Goal: Task Accomplishment & Management: Use online tool/utility

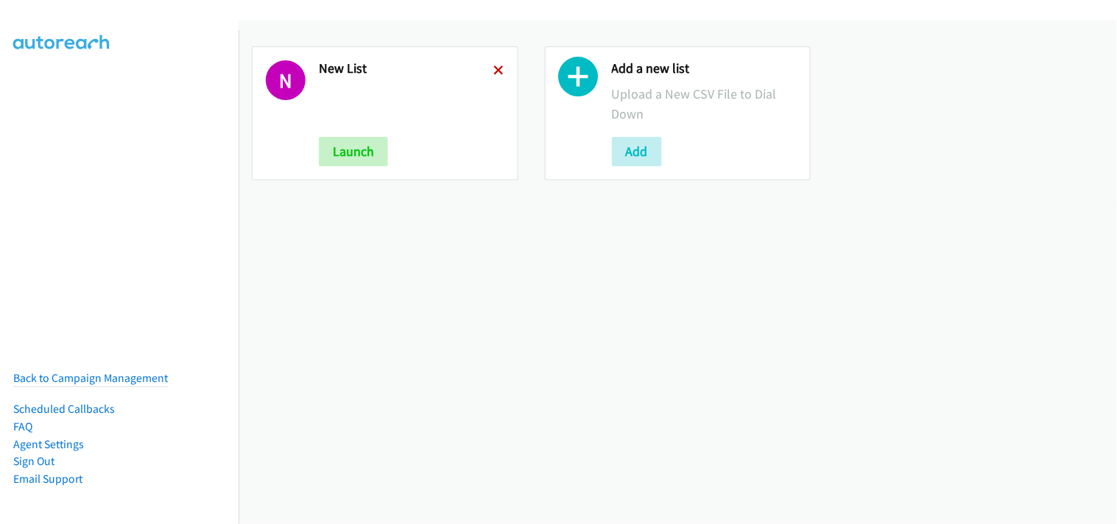
click at [497, 69] on icon at bounding box center [499, 71] width 10 height 10
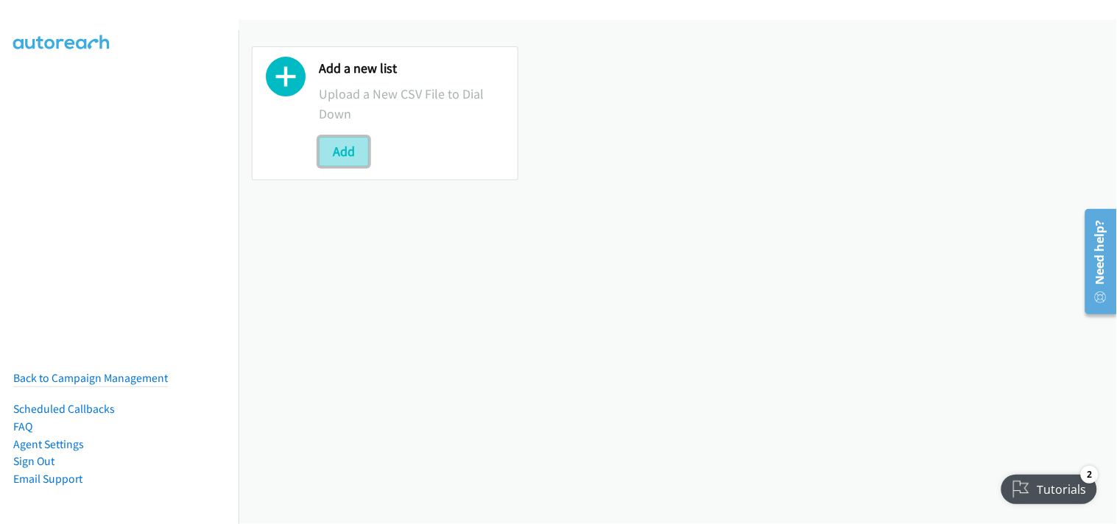
click at [356, 155] on button "Add" at bounding box center [344, 151] width 50 height 29
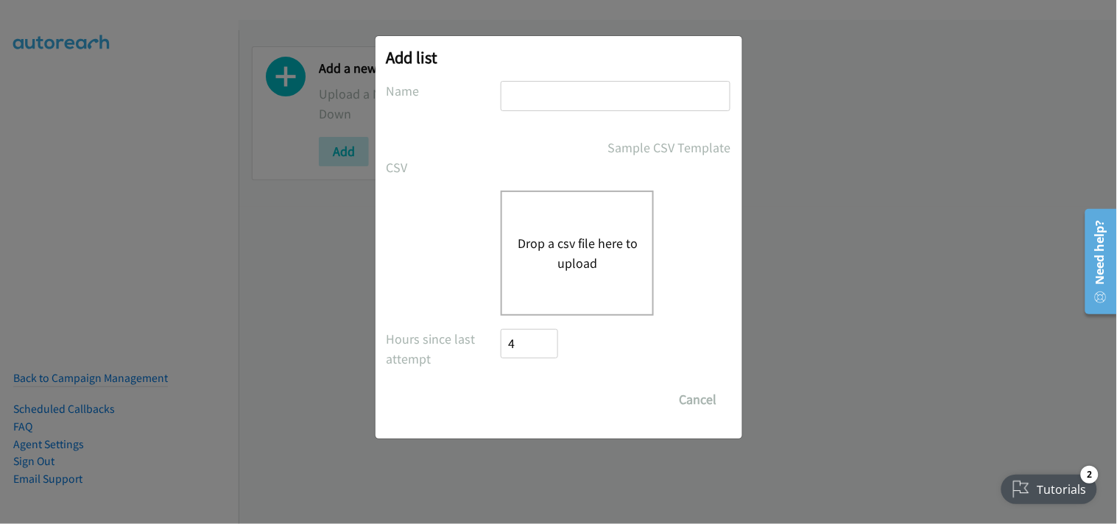
click at [599, 241] on button "Drop a csv file here to upload" at bounding box center [577, 253] width 121 height 40
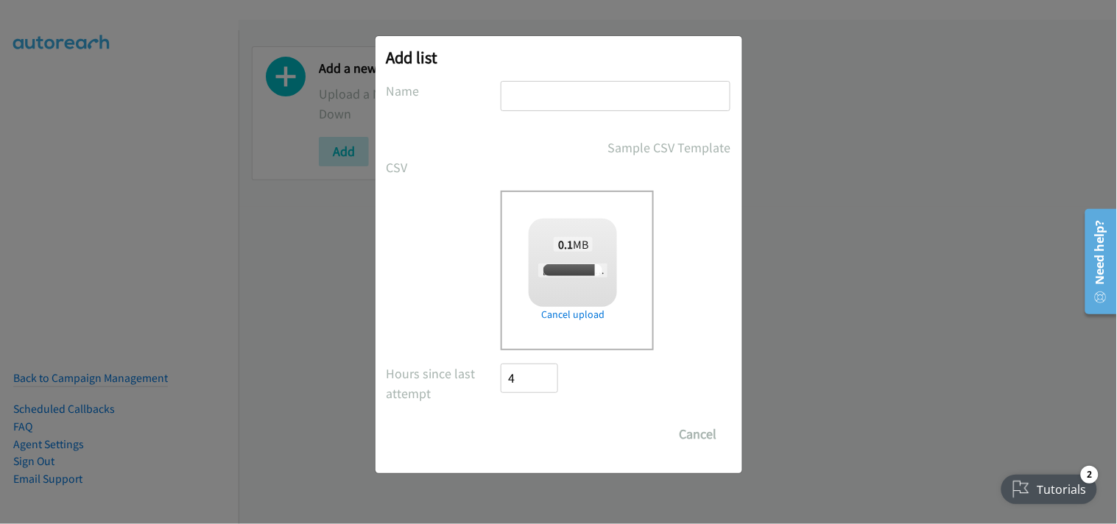
click at [540, 105] on input "text" at bounding box center [616, 96] width 230 height 30
type input "New List"
checkbox input "true"
click at [568, 435] on input "Save List" at bounding box center [539, 434] width 77 height 29
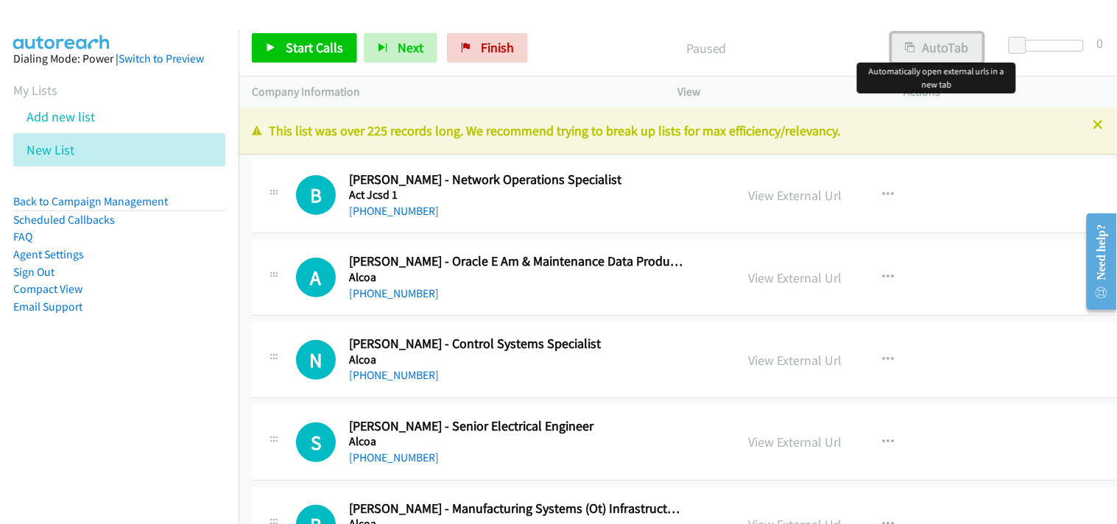
click at [904, 39] on button "AutoTab" at bounding box center [937, 47] width 91 height 29
click at [315, 49] on span "Start Calls" at bounding box center [314, 47] width 57 height 17
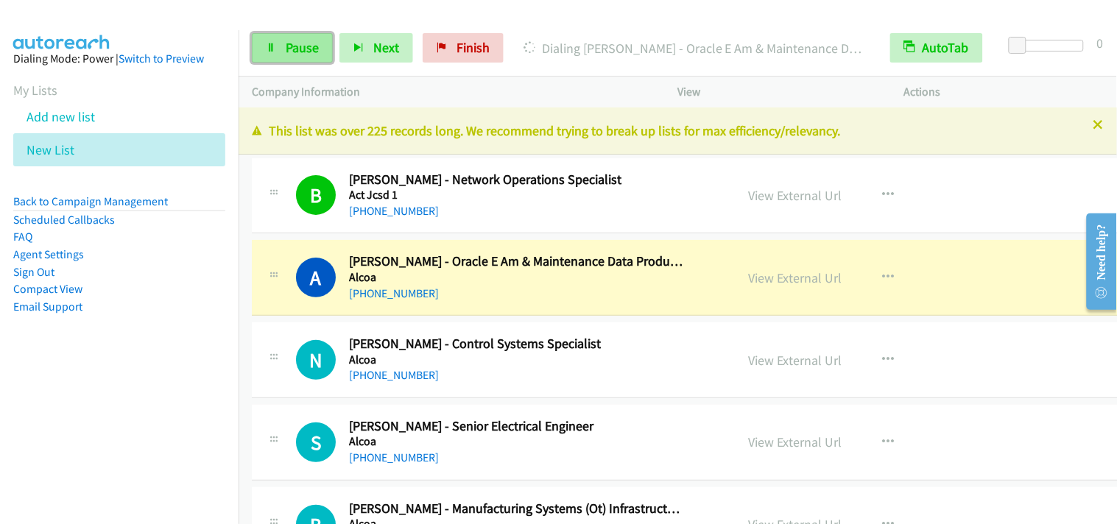
click at [306, 54] on span "Pause" at bounding box center [302, 47] width 33 height 17
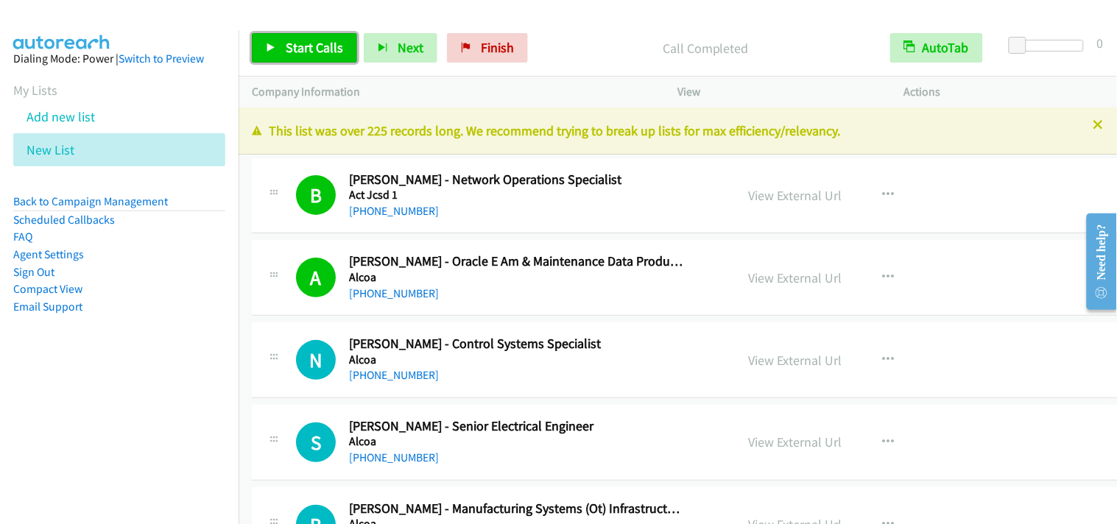
click at [318, 45] on span "Start Calls" at bounding box center [314, 47] width 57 height 17
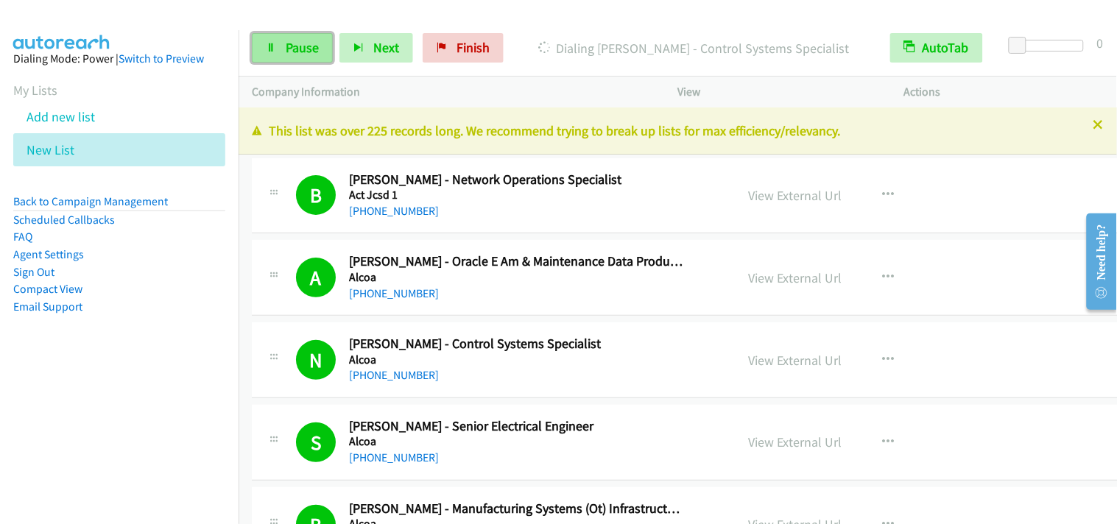
click at [312, 45] on span "Pause" at bounding box center [302, 47] width 33 height 17
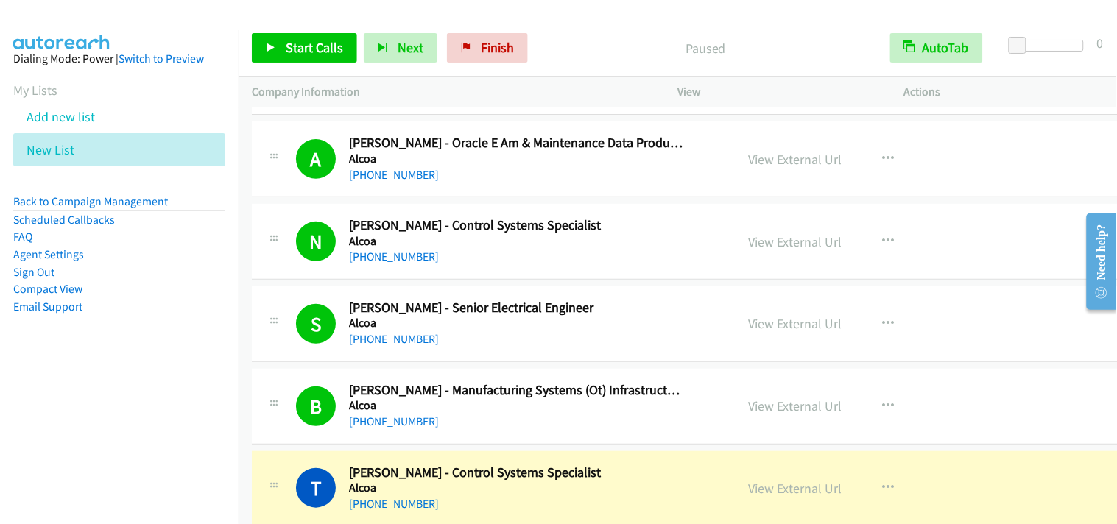
scroll to position [245, 0]
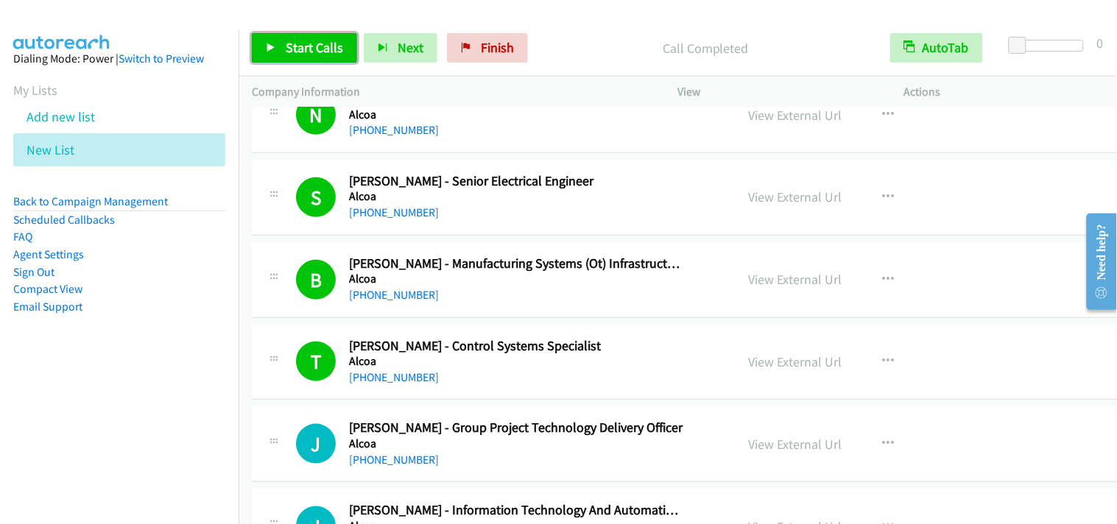
click at [337, 49] on span "Start Calls" at bounding box center [314, 47] width 57 height 17
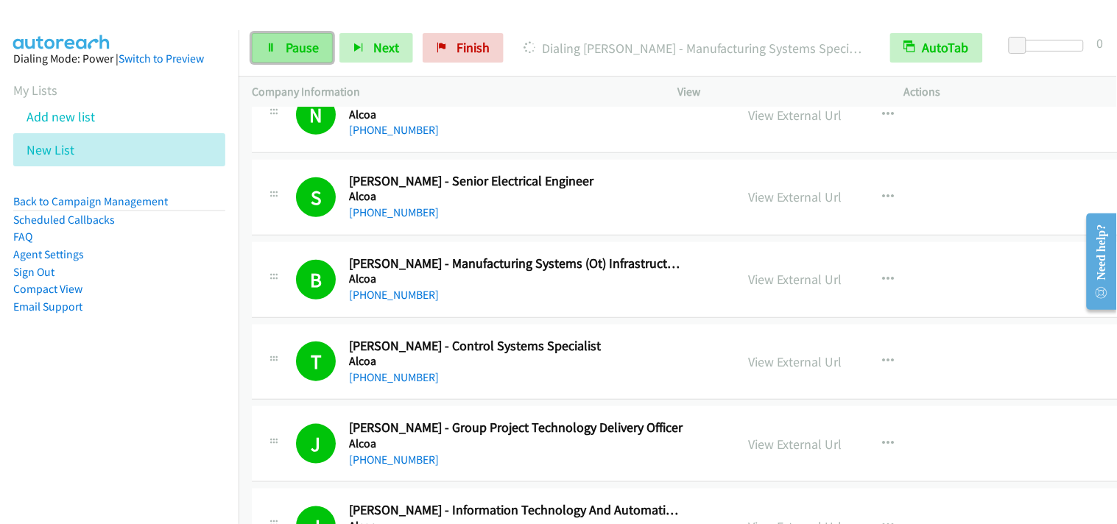
click at [291, 50] on span "Pause" at bounding box center [302, 47] width 33 height 17
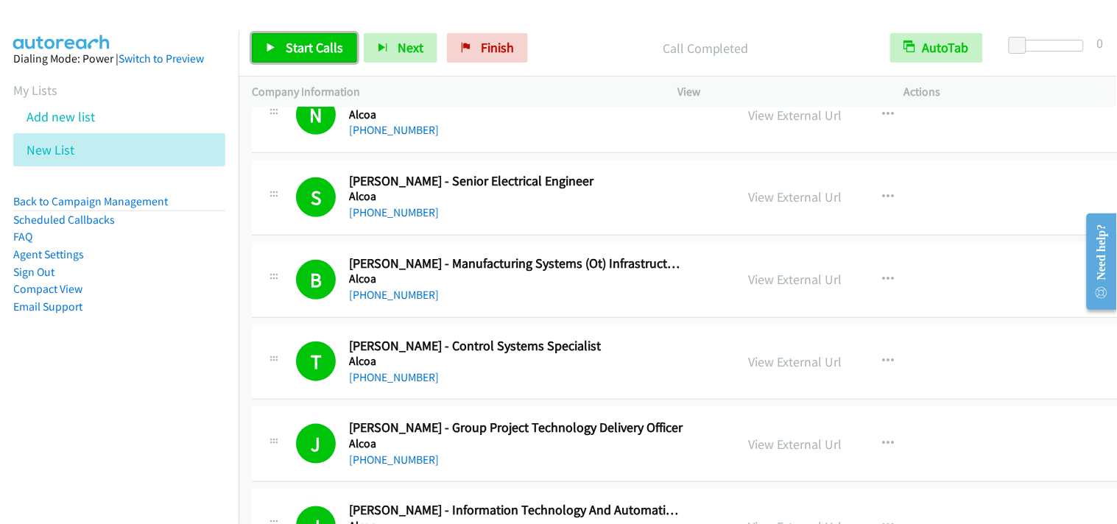
click at [322, 50] on span "Start Calls" at bounding box center [314, 47] width 57 height 17
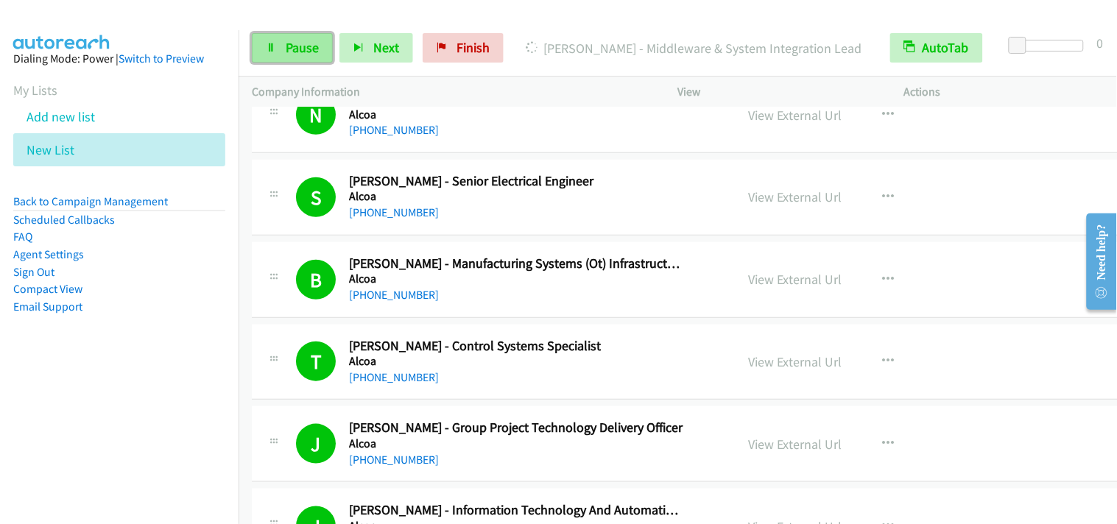
click at [283, 40] on link "Pause" at bounding box center [292, 47] width 81 height 29
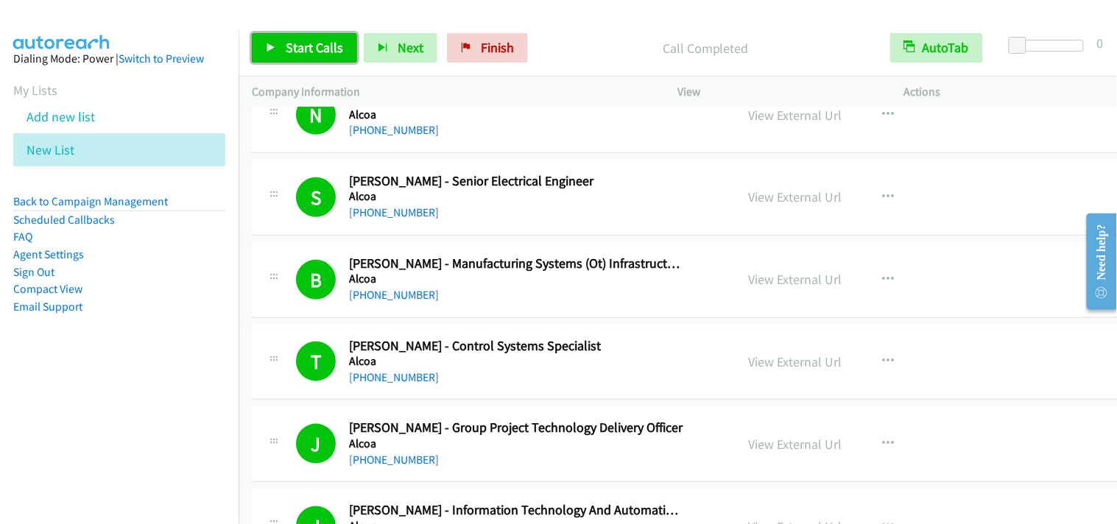
click at [280, 44] on link "Start Calls" at bounding box center [304, 47] width 105 height 29
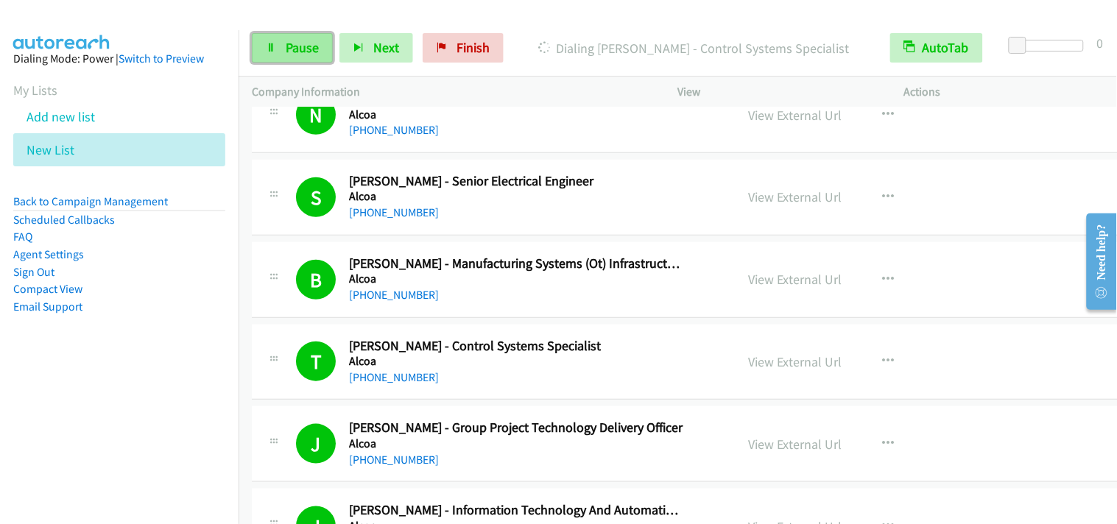
click at [280, 49] on link "Pause" at bounding box center [292, 47] width 81 height 29
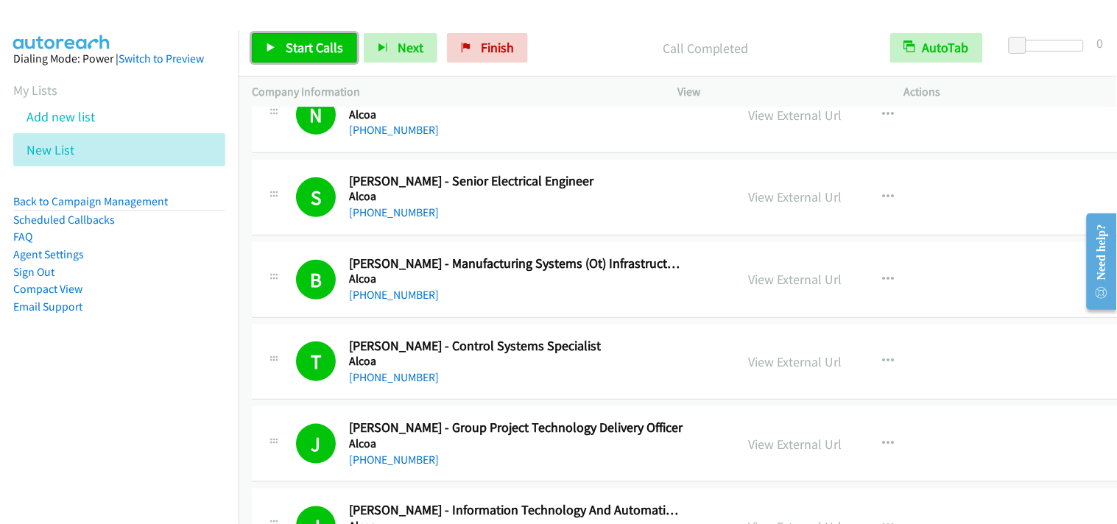
click at [306, 44] on span "Start Calls" at bounding box center [314, 47] width 57 height 17
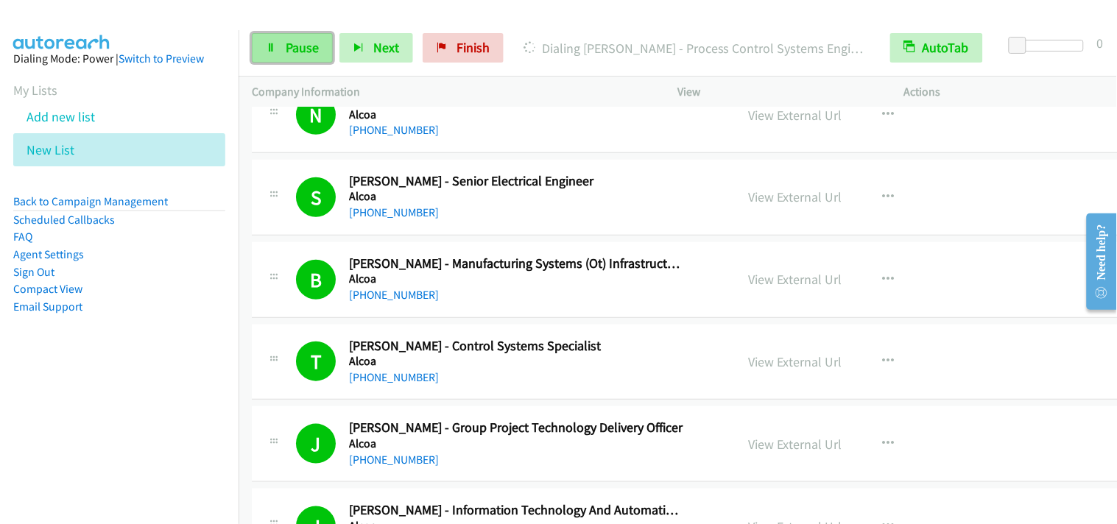
click at [278, 45] on link "Pause" at bounding box center [292, 47] width 81 height 29
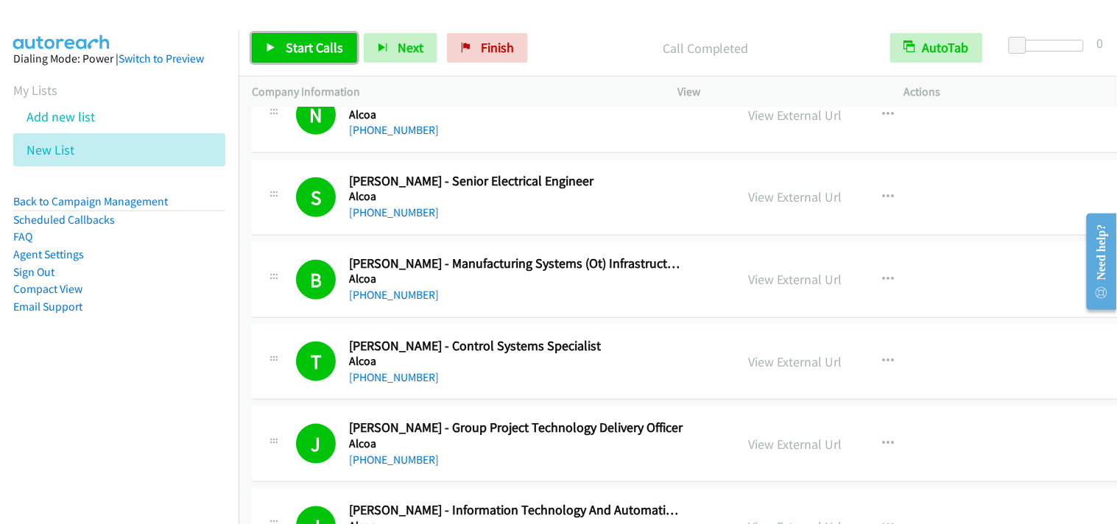
click at [321, 49] on span "Start Calls" at bounding box center [314, 47] width 57 height 17
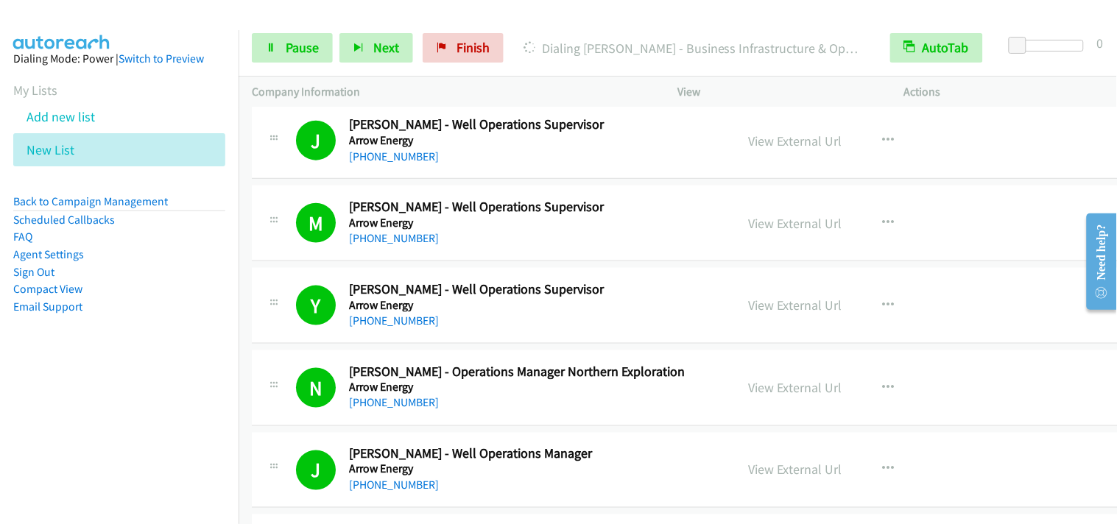
scroll to position [1881, 0]
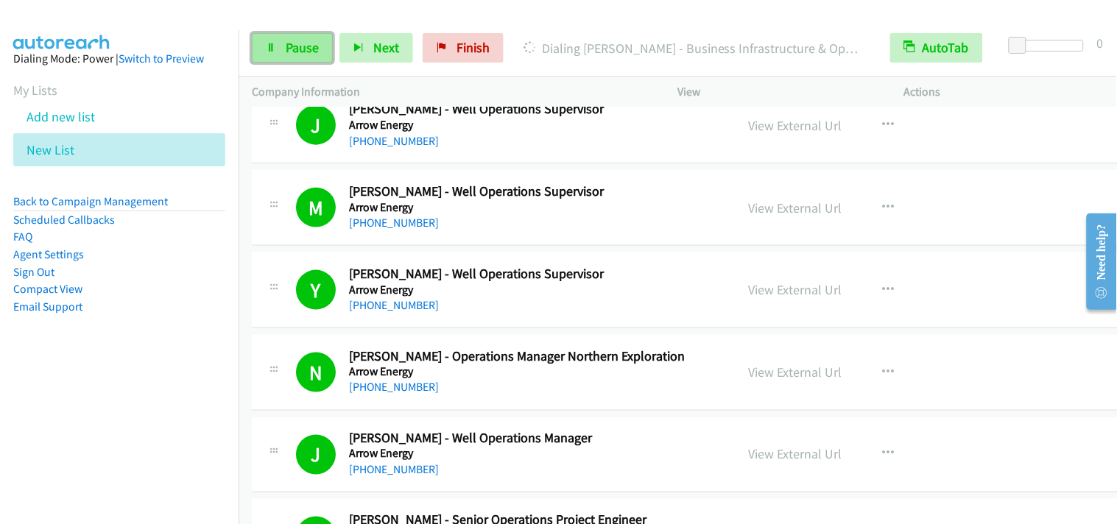
click at [306, 52] on span "Pause" at bounding box center [302, 47] width 33 height 17
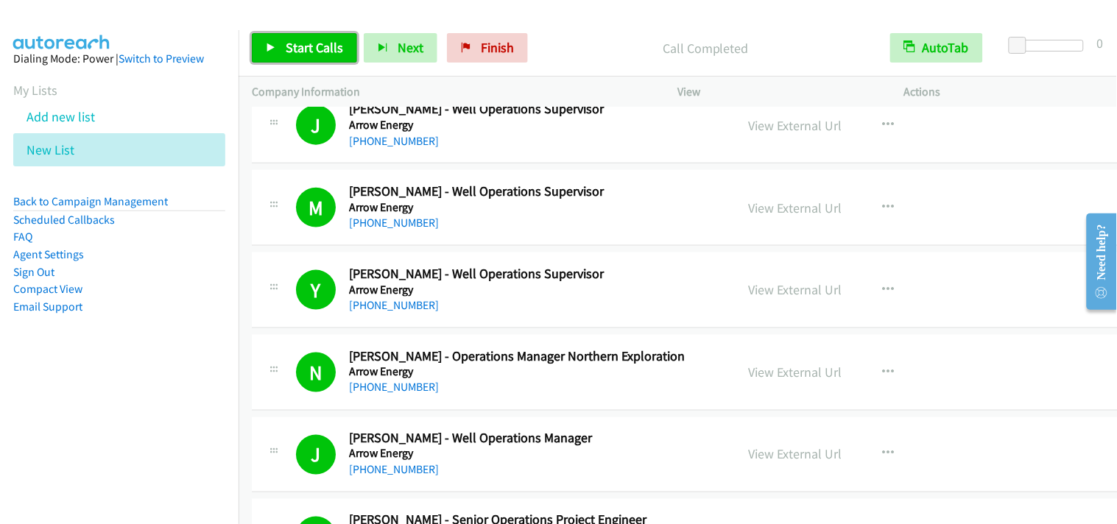
click at [310, 56] on link "Start Calls" at bounding box center [304, 47] width 105 height 29
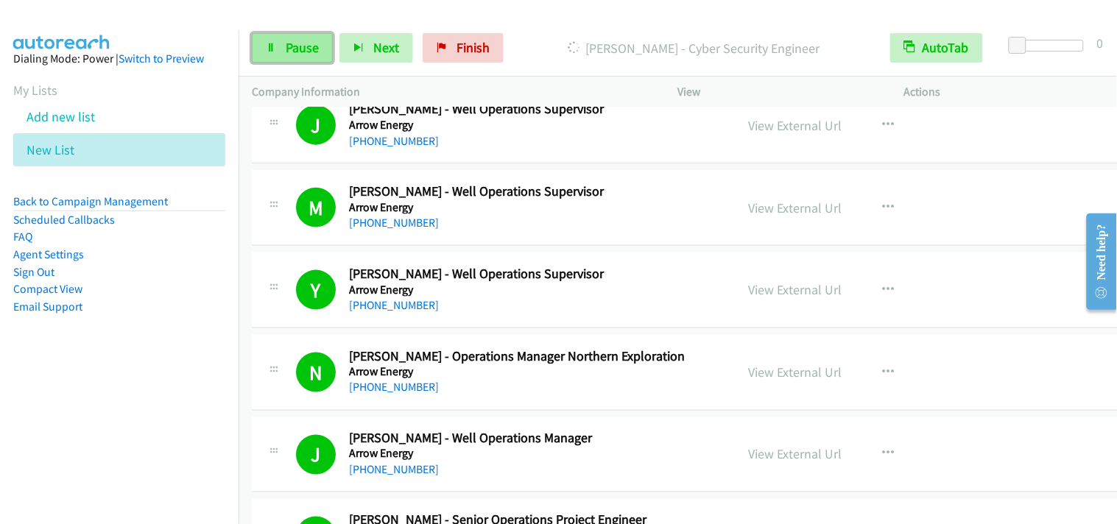
click at [295, 42] on span "Pause" at bounding box center [302, 47] width 33 height 17
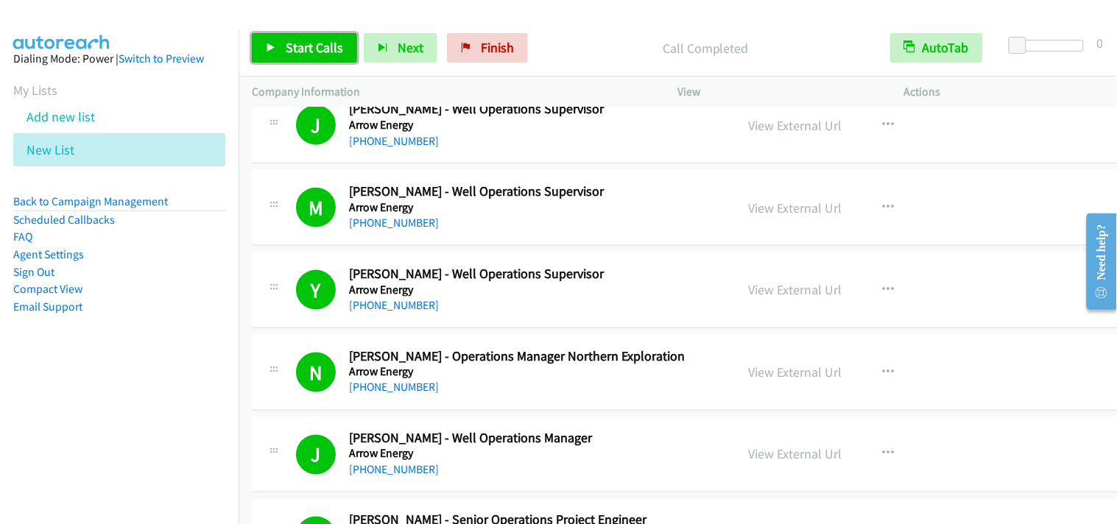
click at [321, 44] on span "Start Calls" at bounding box center [314, 47] width 57 height 17
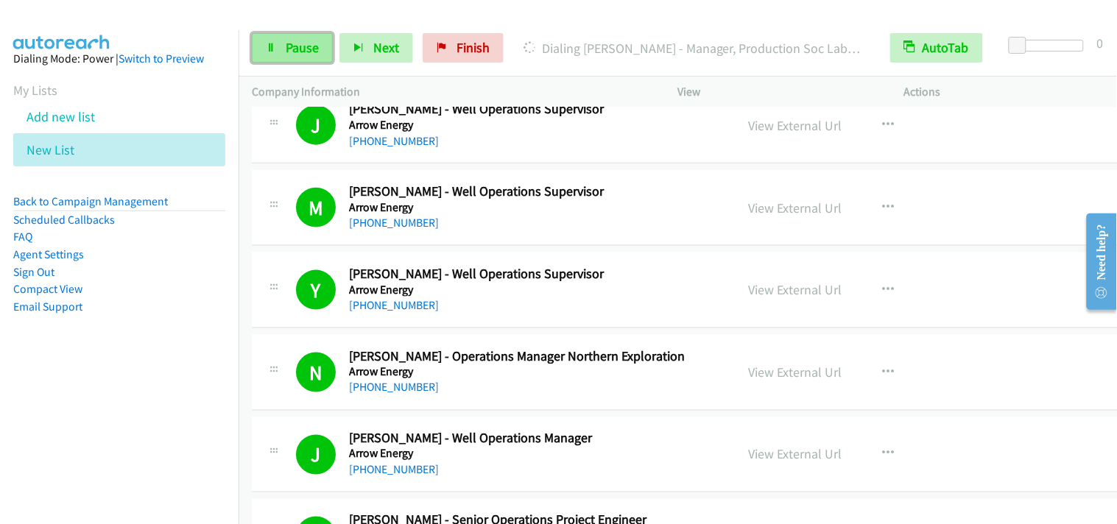
click at [272, 50] on icon at bounding box center [271, 48] width 10 height 10
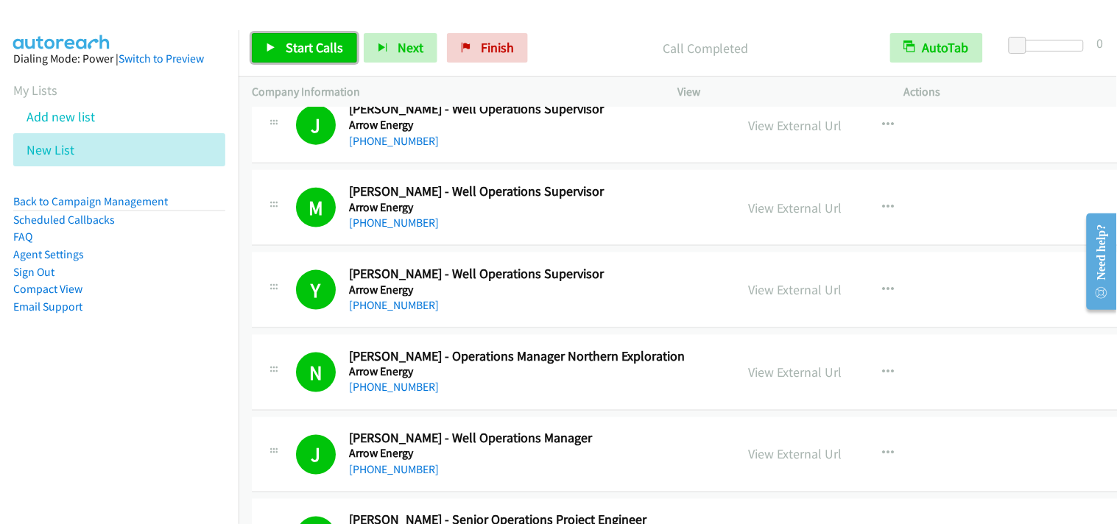
click at [329, 40] on span "Start Calls" at bounding box center [314, 47] width 57 height 17
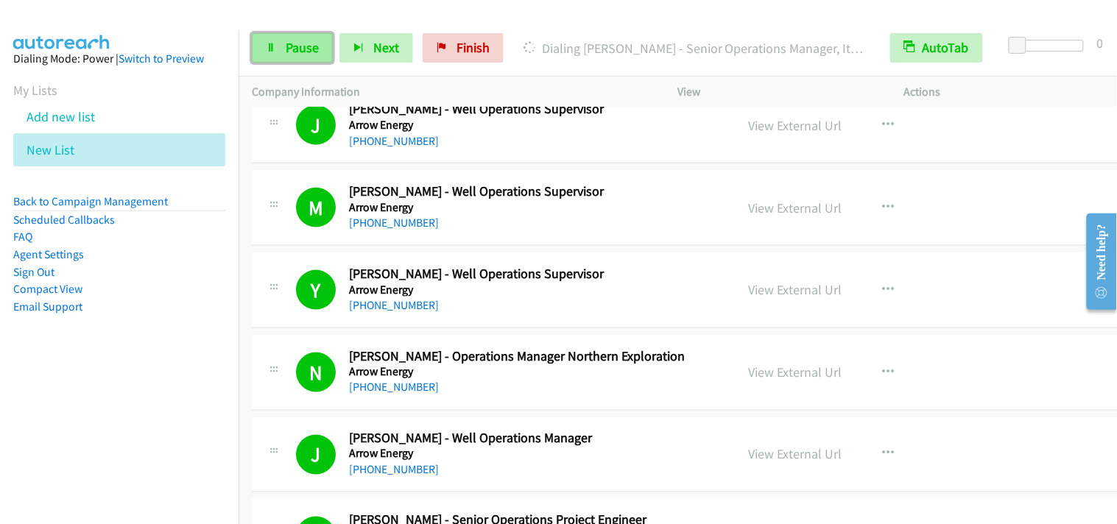
click at [304, 46] on span "Pause" at bounding box center [302, 47] width 33 height 17
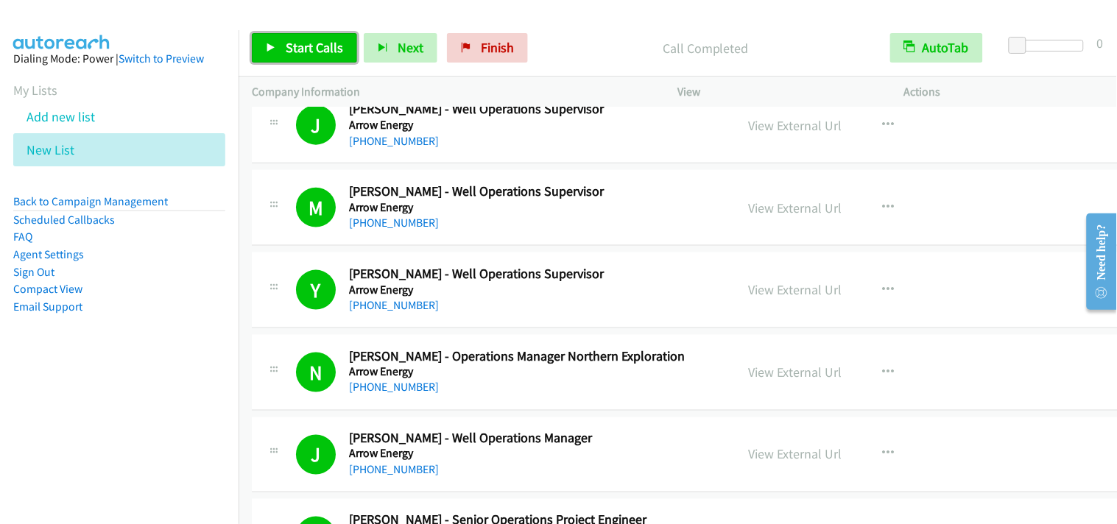
click at [321, 46] on span "Start Calls" at bounding box center [314, 47] width 57 height 17
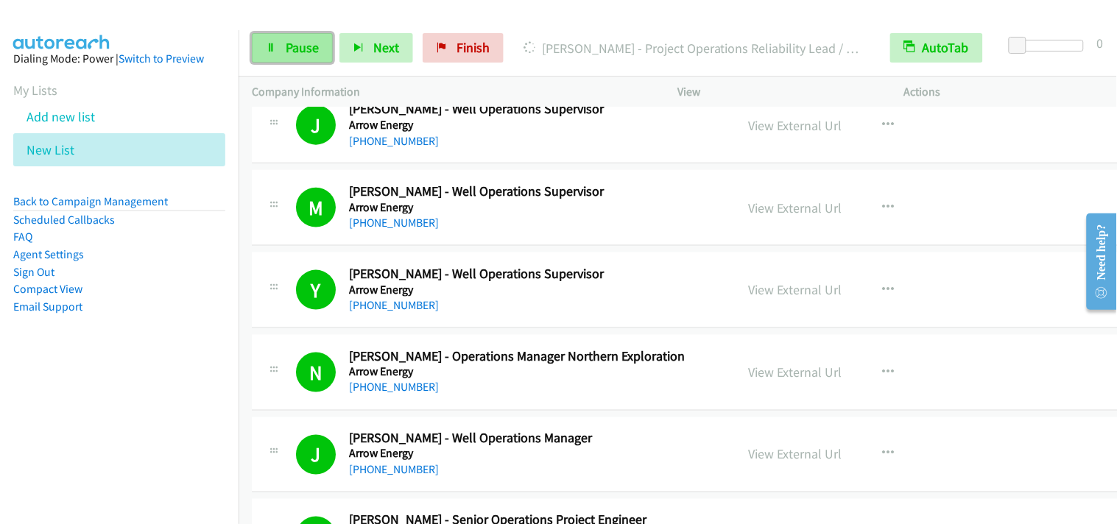
click at [300, 60] on link "Pause" at bounding box center [292, 47] width 81 height 29
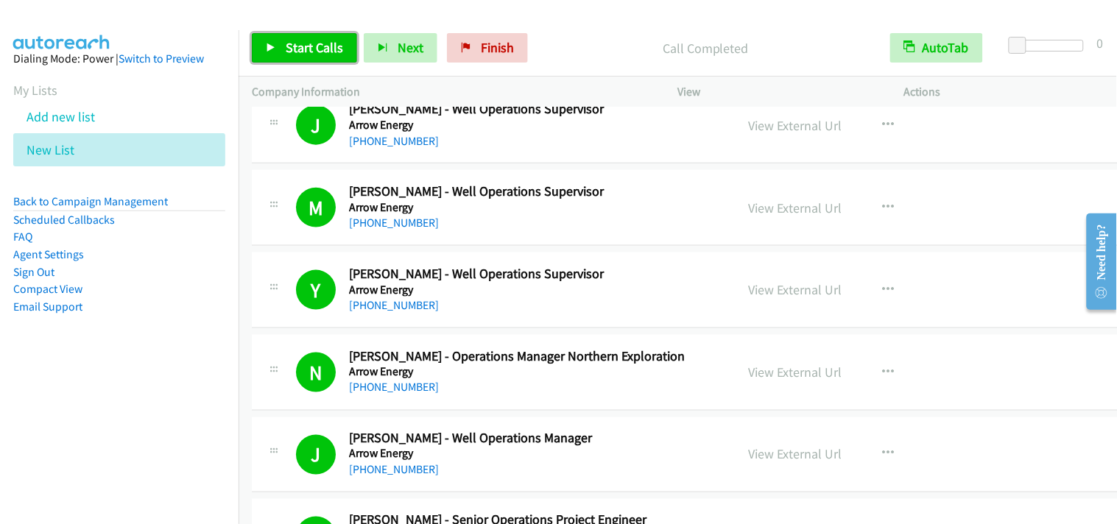
click at [307, 49] on span "Start Calls" at bounding box center [314, 47] width 57 height 17
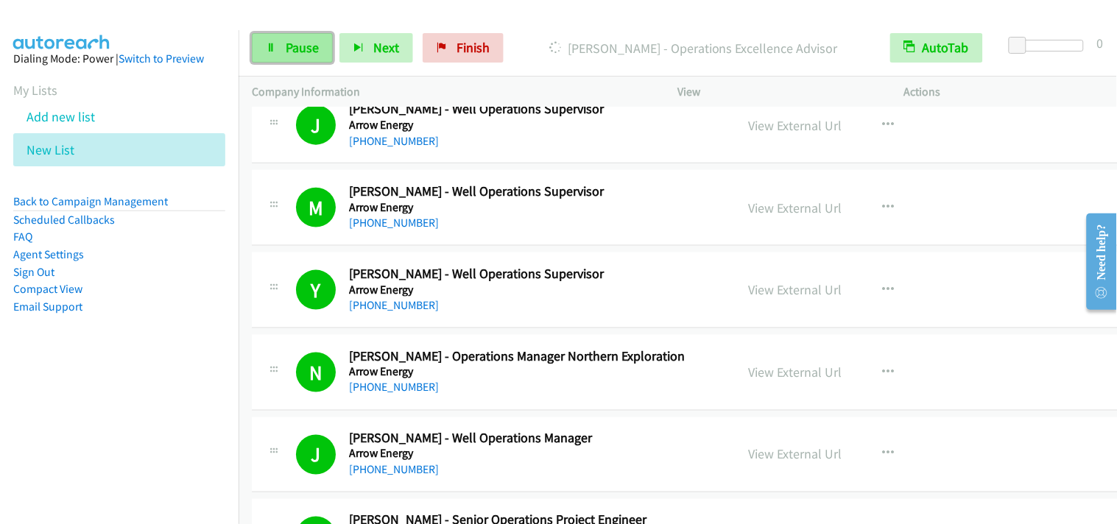
click at [304, 37] on link "Pause" at bounding box center [292, 47] width 81 height 29
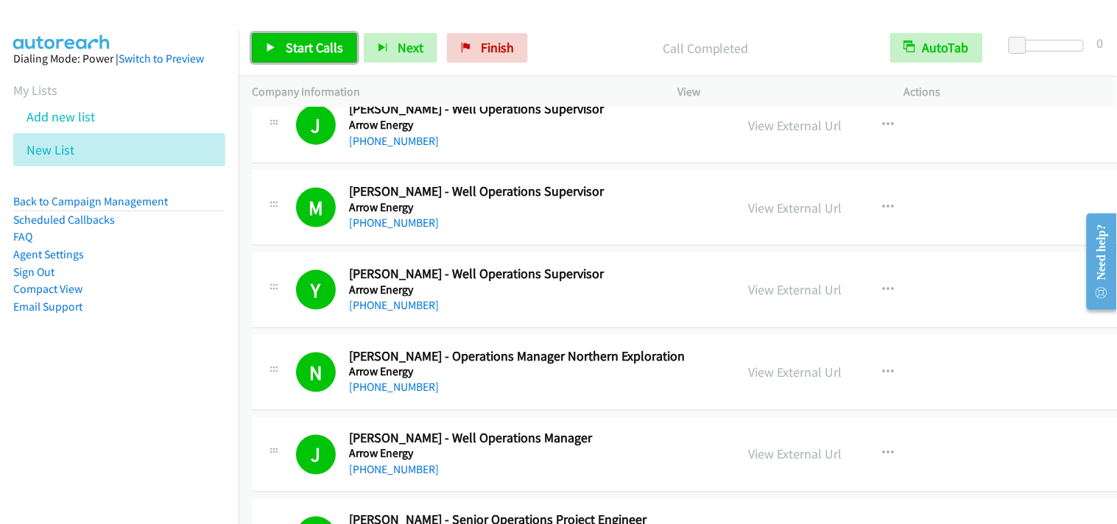
click at [283, 35] on link "Start Calls" at bounding box center [304, 47] width 105 height 29
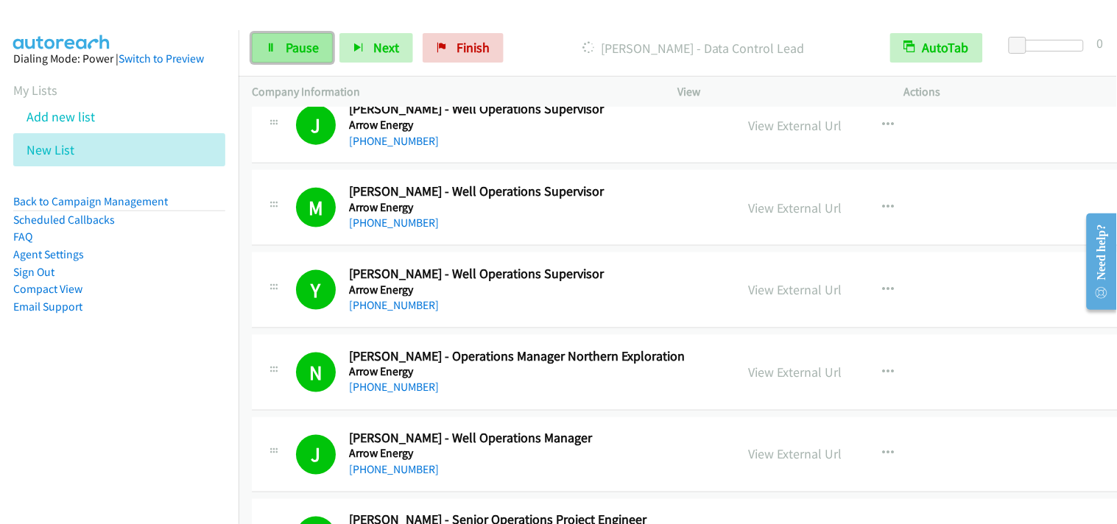
click at [300, 50] on span "Pause" at bounding box center [302, 47] width 33 height 17
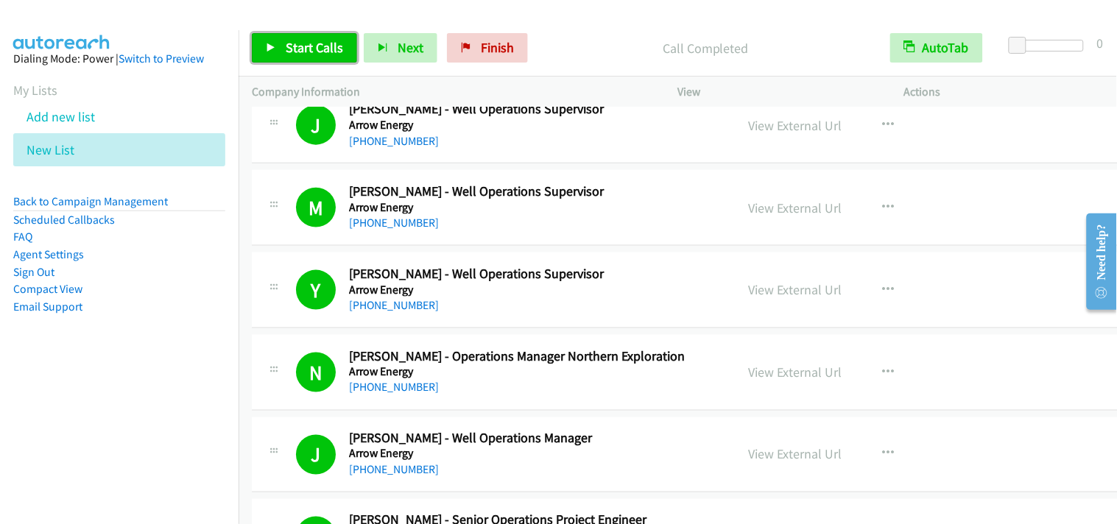
click at [325, 44] on span "Start Calls" at bounding box center [314, 47] width 57 height 17
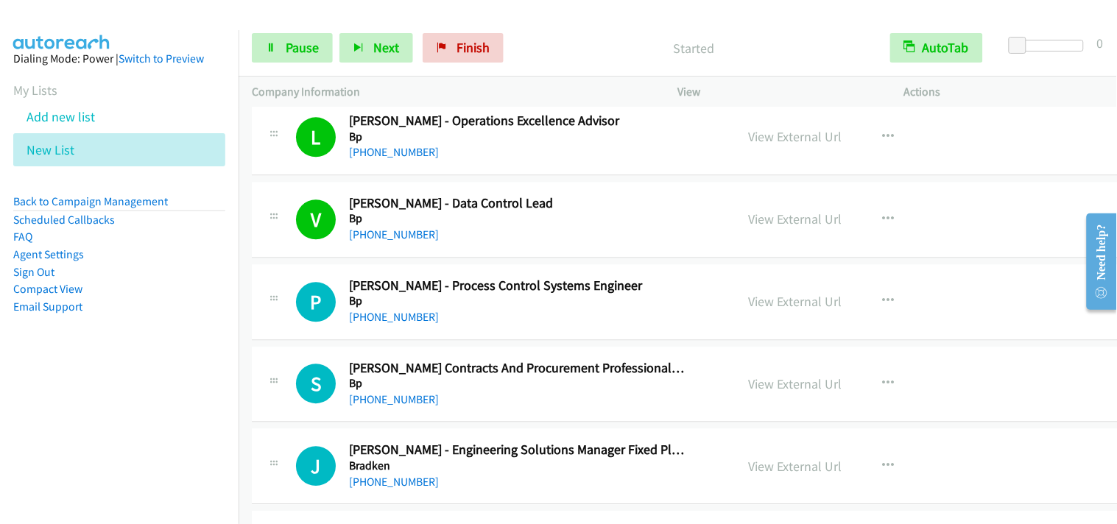
scroll to position [3681, 0]
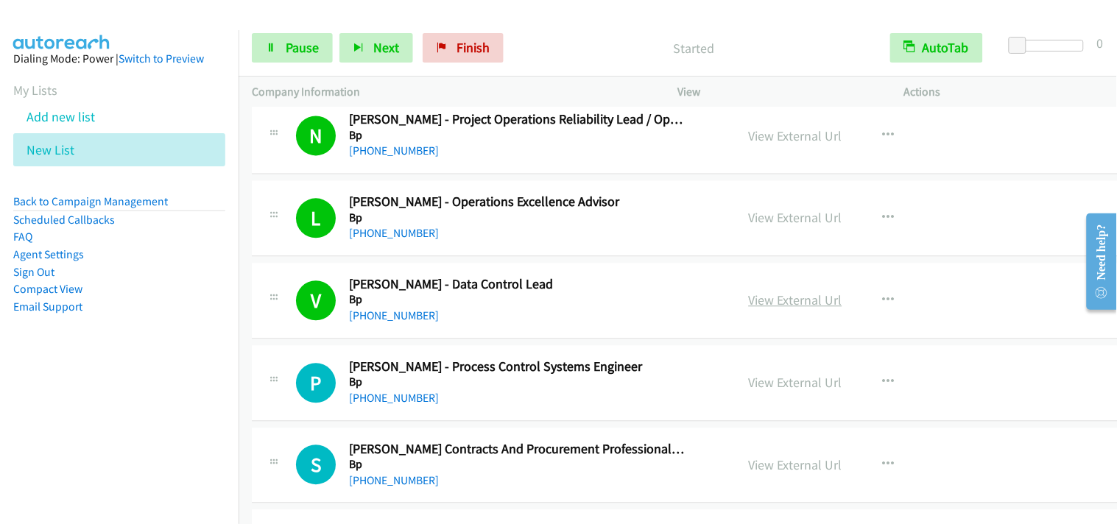
click at [753, 299] on link "View External Url" at bounding box center [795, 300] width 93 height 17
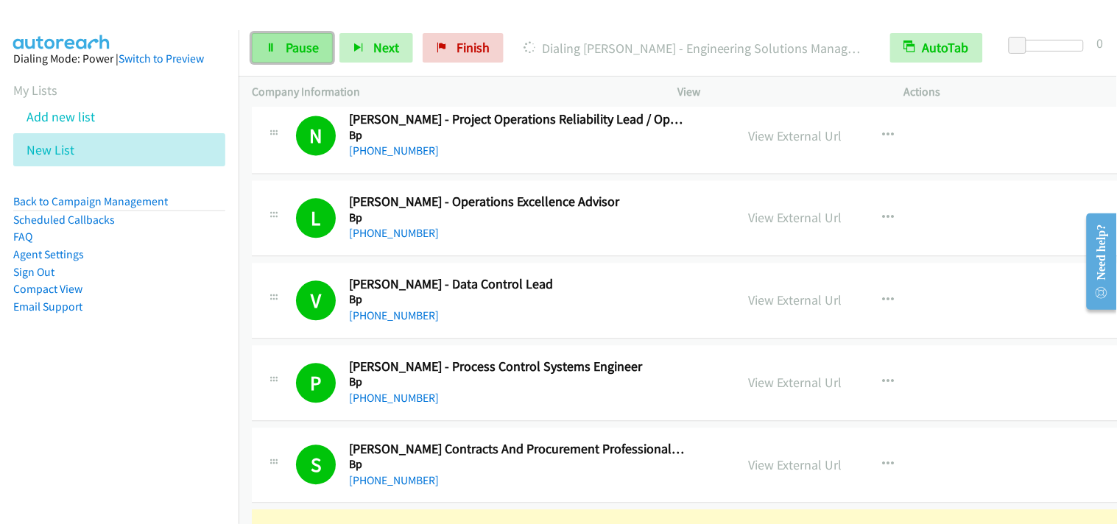
click at [317, 44] on span "Pause" at bounding box center [302, 47] width 33 height 17
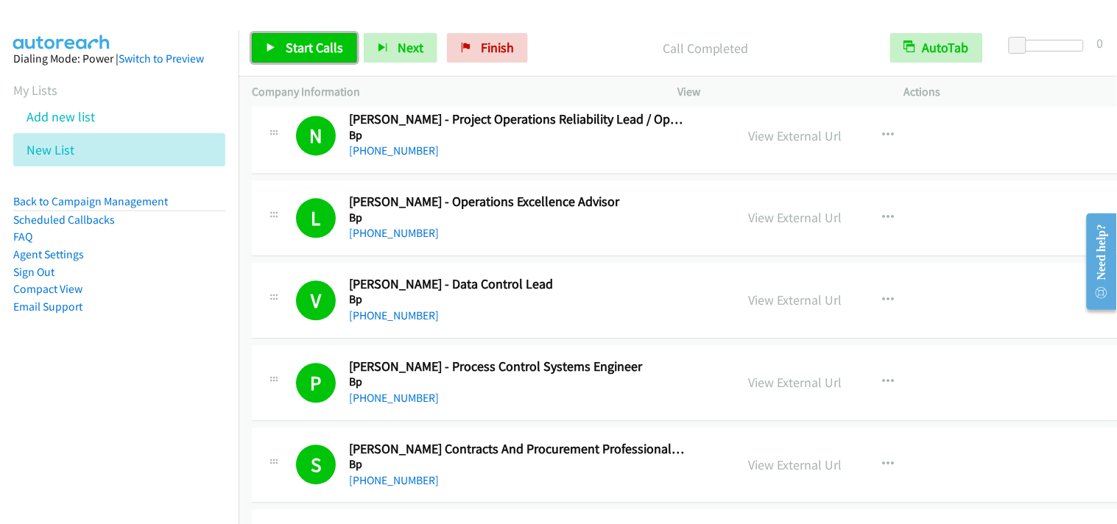
click at [336, 49] on span "Start Calls" at bounding box center [314, 47] width 57 height 17
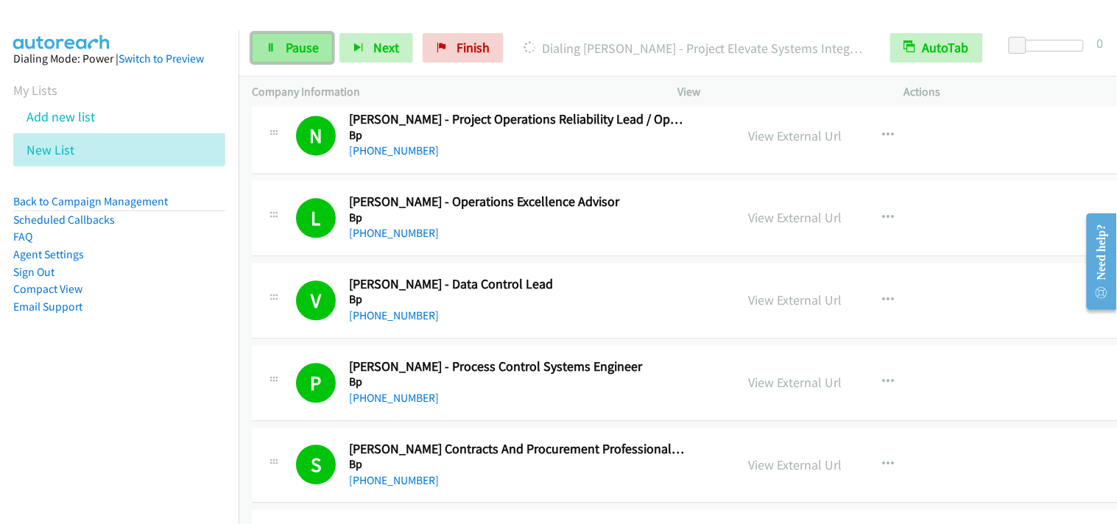
click at [275, 55] on link "Pause" at bounding box center [292, 47] width 81 height 29
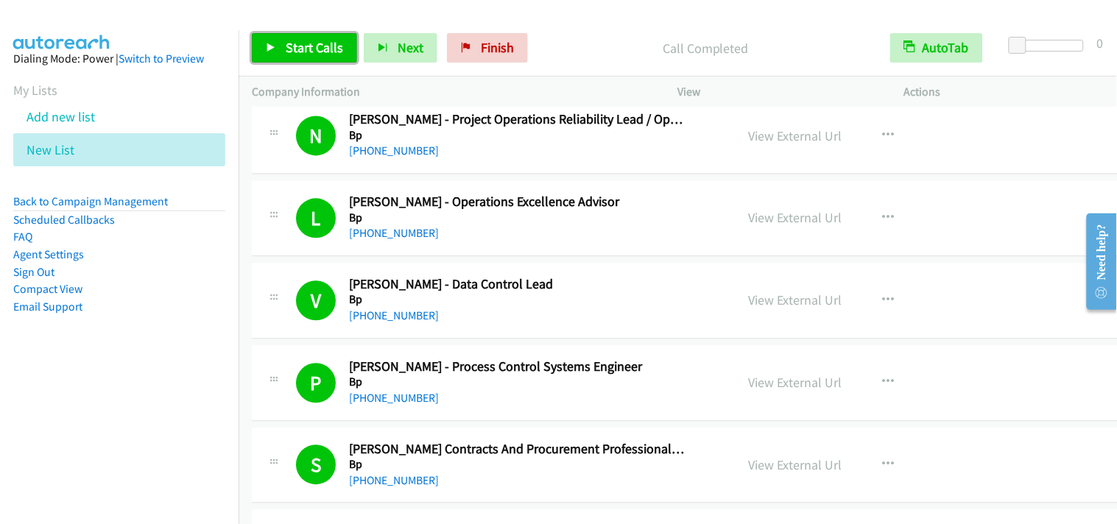
click at [283, 47] on link "Start Calls" at bounding box center [304, 47] width 105 height 29
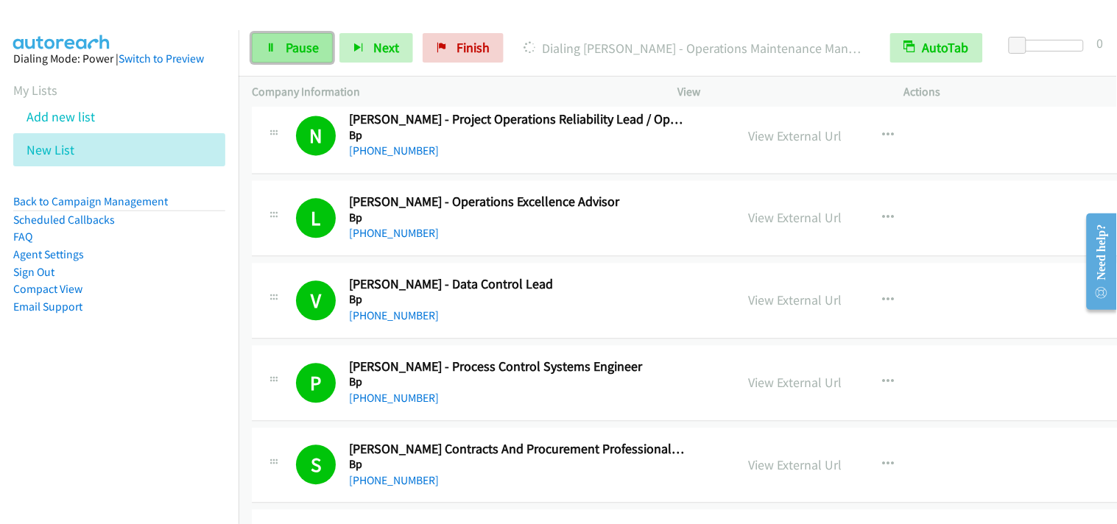
click at [289, 46] on span "Pause" at bounding box center [302, 47] width 33 height 17
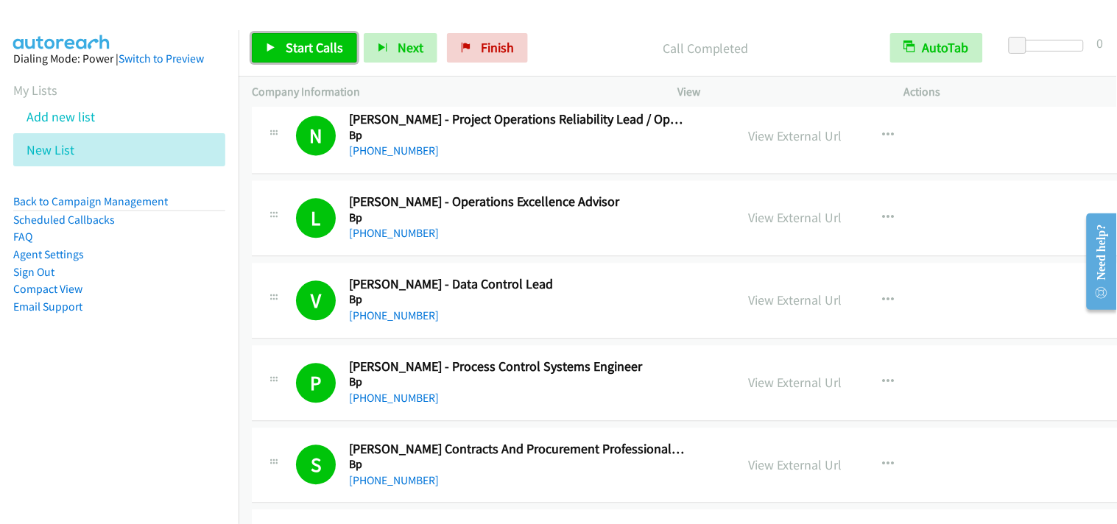
click at [306, 46] on span "Start Calls" at bounding box center [314, 47] width 57 height 17
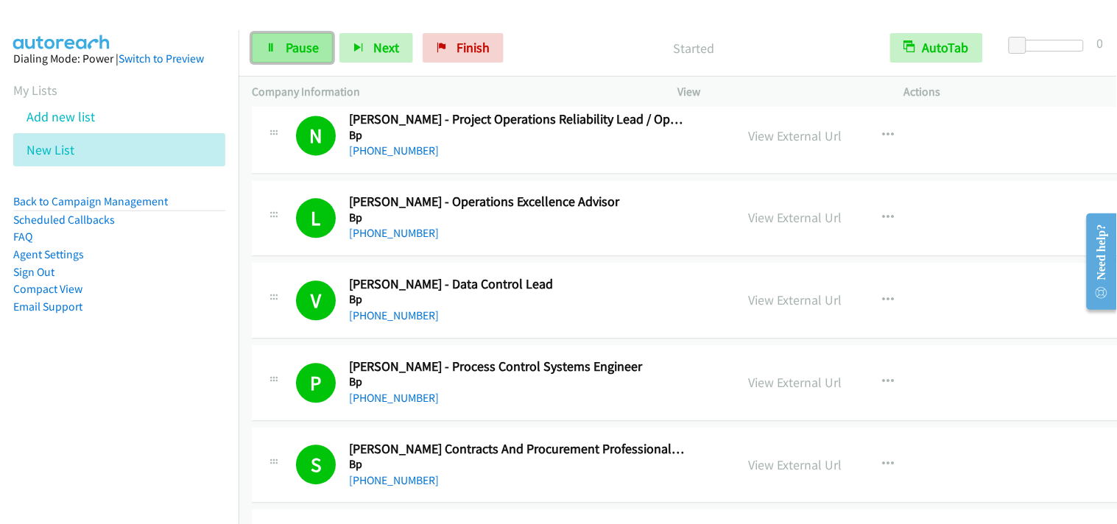
click at [290, 50] on span "Pause" at bounding box center [302, 47] width 33 height 17
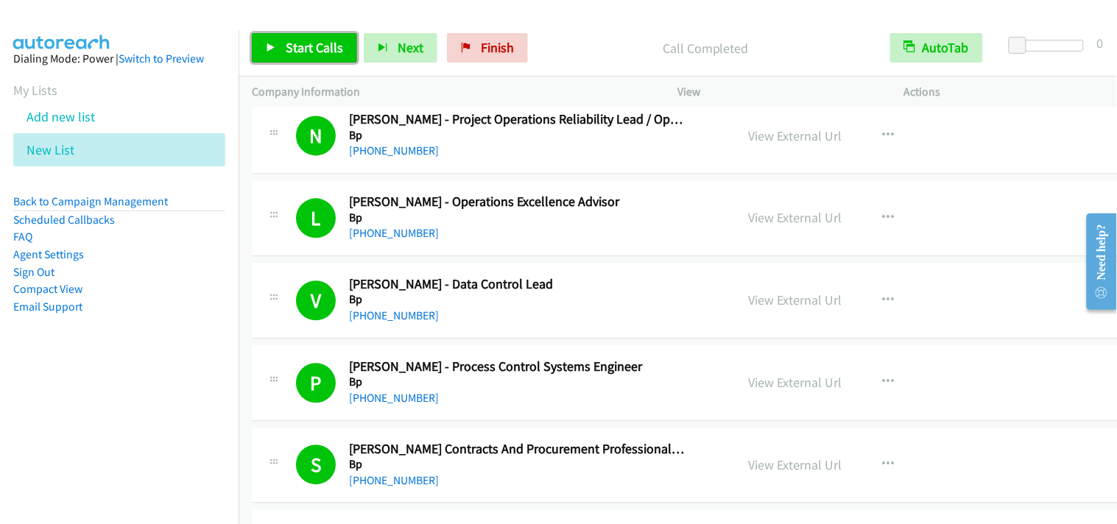
click at [274, 49] on icon at bounding box center [271, 48] width 10 height 10
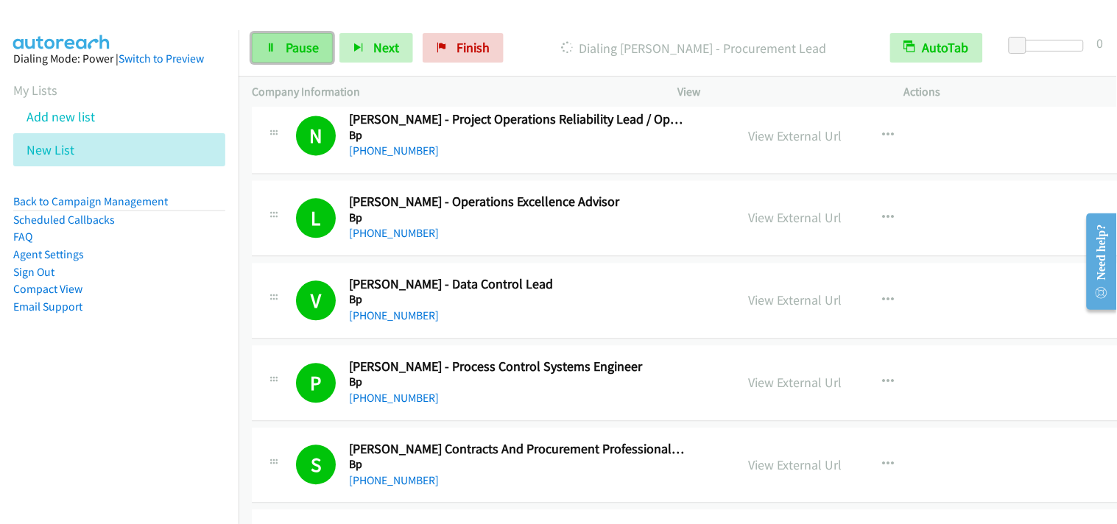
click at [292, 33] on link "Pause" at bounding box center [292, 47] width 81 height 29
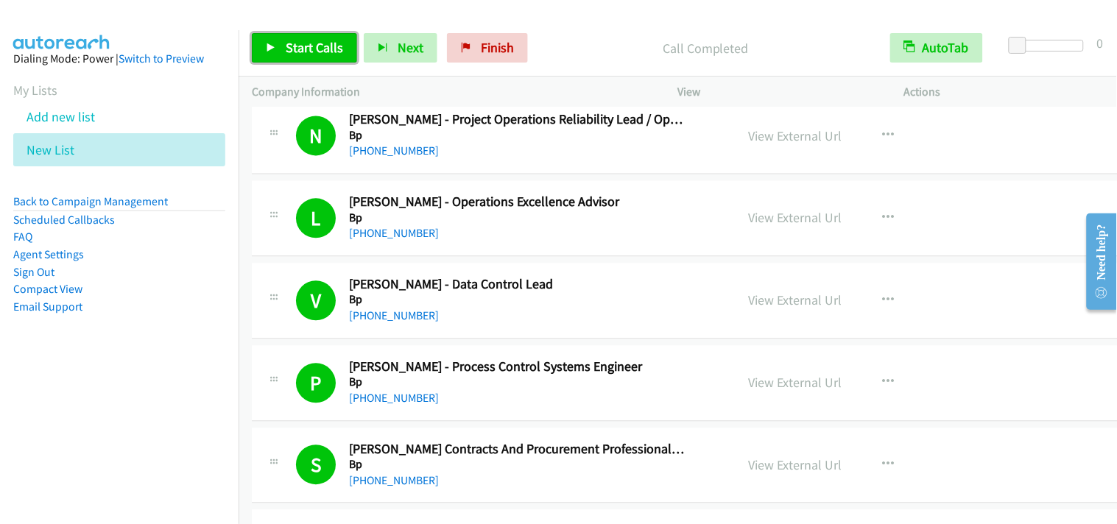
click at [322, 57] on link "Start Calls" at bounding box center [304, 47] width 105 height 29
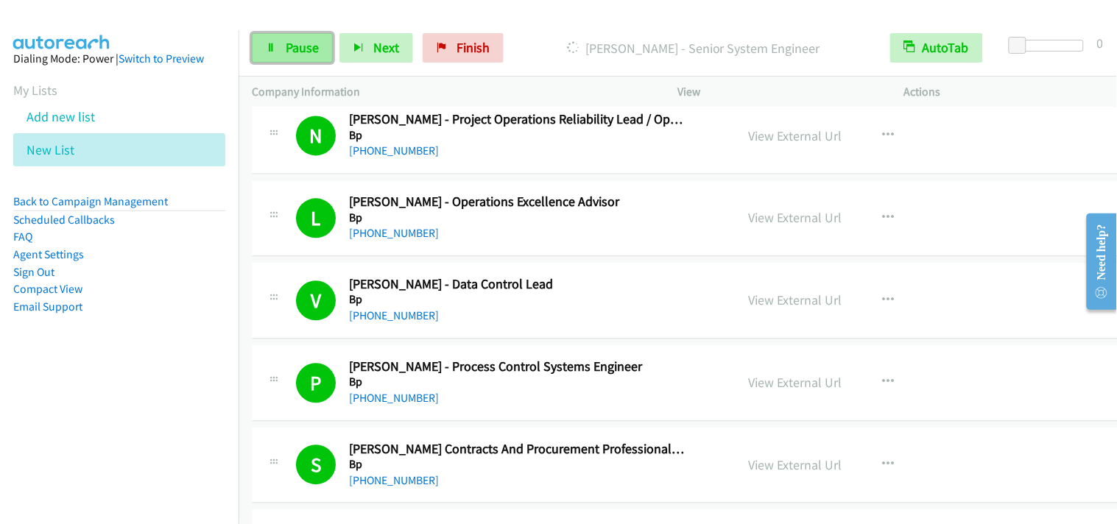
click at [292, 43] on span "Pause" at bounding box center [302, 47] width 33 height 17
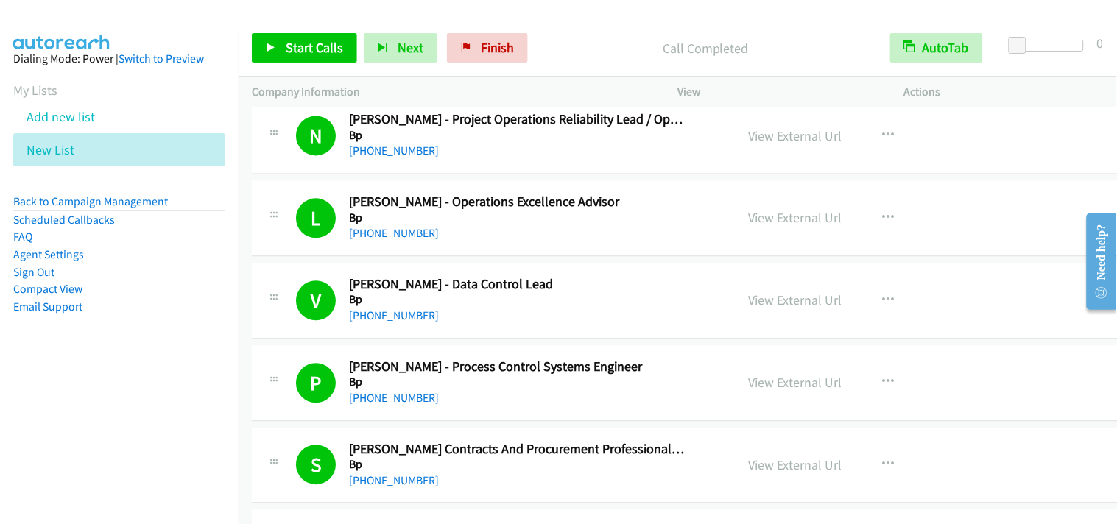
click at [1066, 250] on div "L Callback Scheduled [PERSON_NAME] - Operations Excellence Advisor Bp [GEOGRAPH…" at bounding box center [709, 219] width 914 height 76
click at [299, 46] on span "Start Calls" at bounding box center [314, 47] width 57 height 17
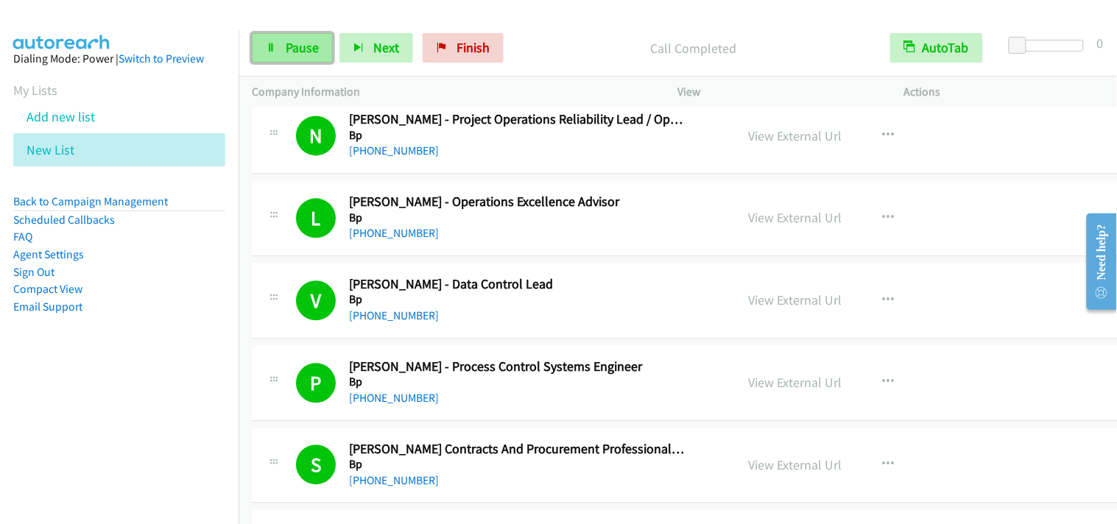
click at [308, 62] on link "Pause" at bounding box center [292, 47] width 81 height 29
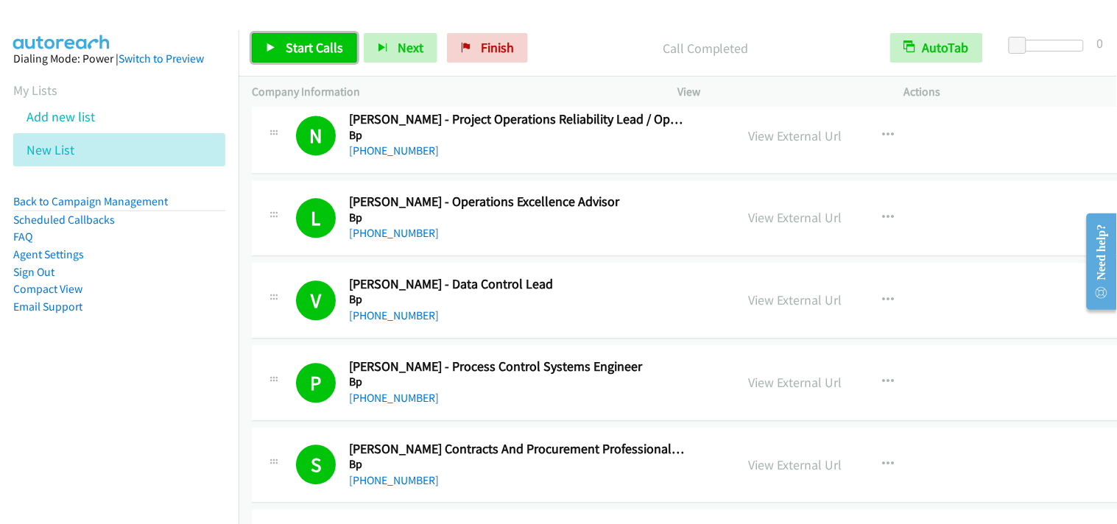
click at [278, 50] on link "Start Calls" at bounding box center [304, 47] width 105 height 29
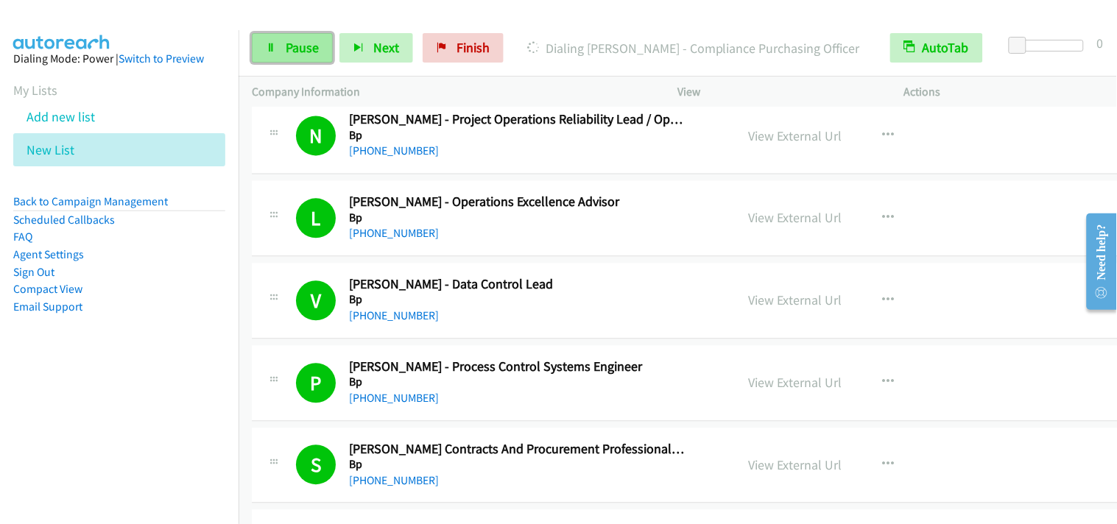
click at [263, 40] on link "Pause" at bounding box center [292, 47] width 81 height 29
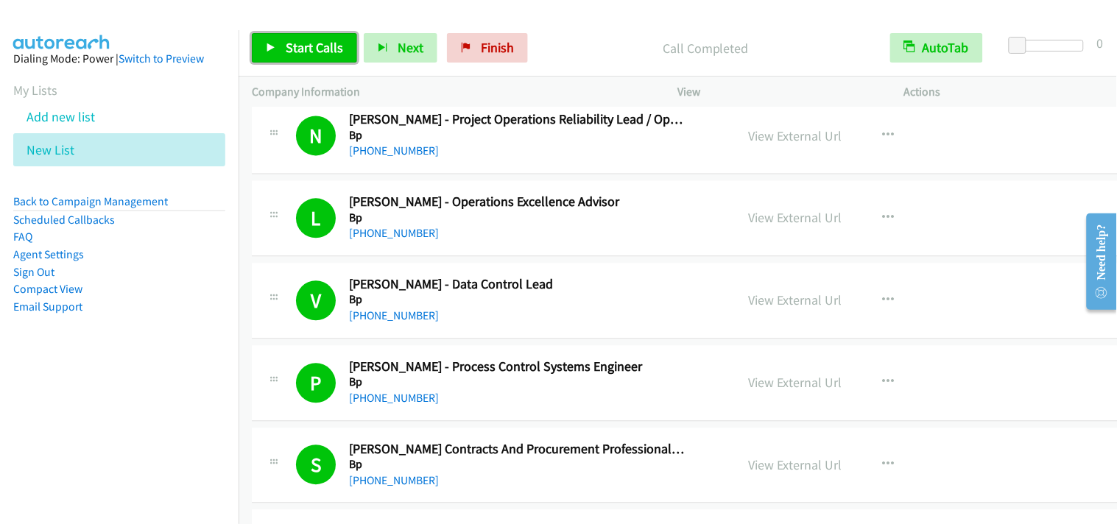
click at [290, 44] on span "Start Calls" at bounding box center [314, 47] width 57 height 17
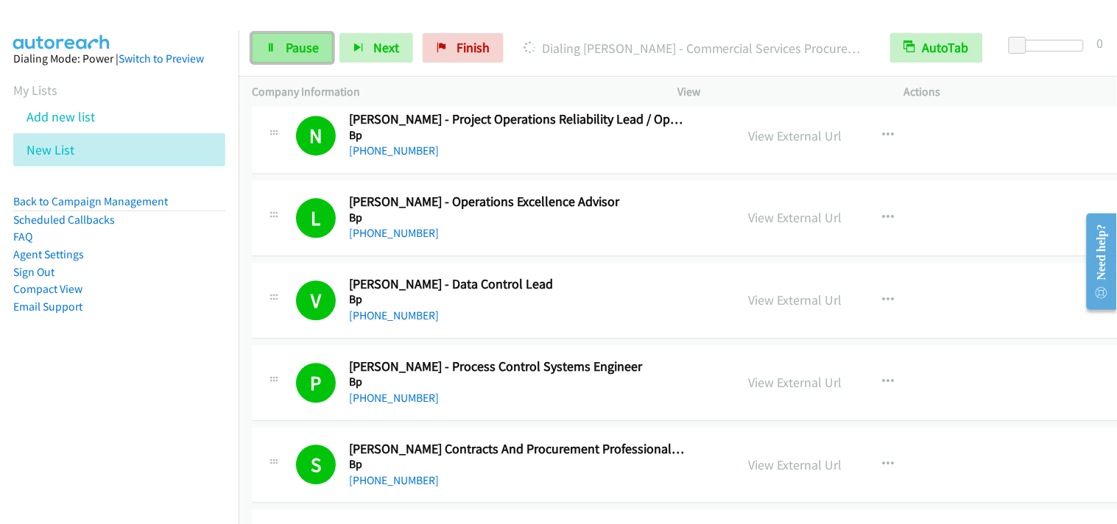
click at [290, 44] on span "Pause" at bounding box center [302, 47] width 33 height 17
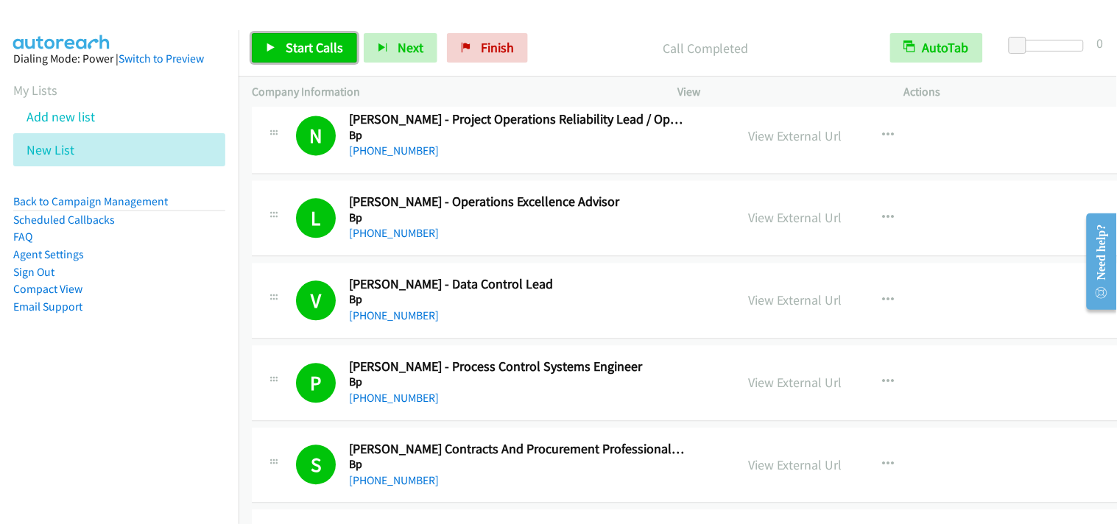
click at [306, 48] on span "Start Calls" at bounding box center [314, 47] width 57 height 17
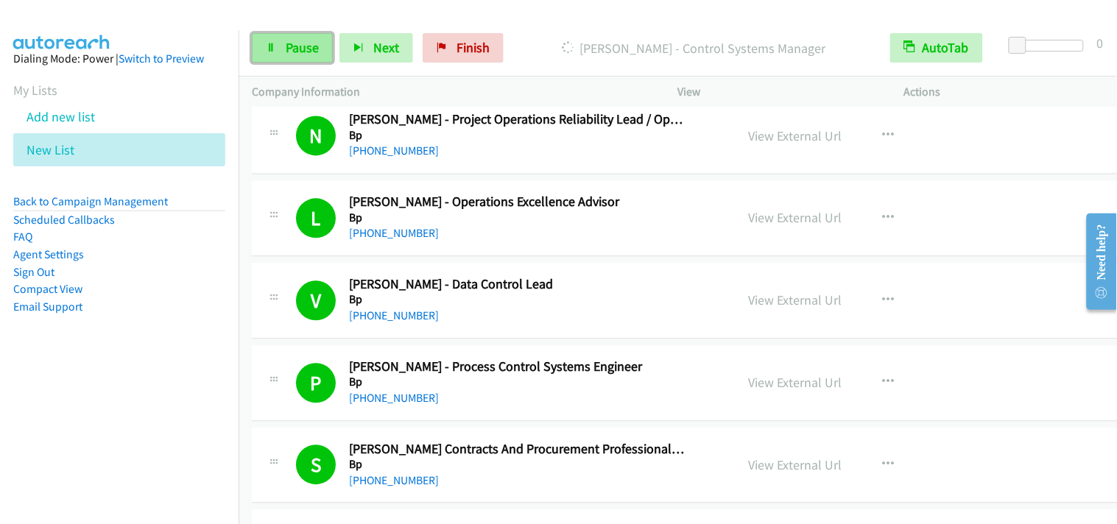
click at [278, 48] on link "Pause" at bounding box center [292, 47] width 81 height 29
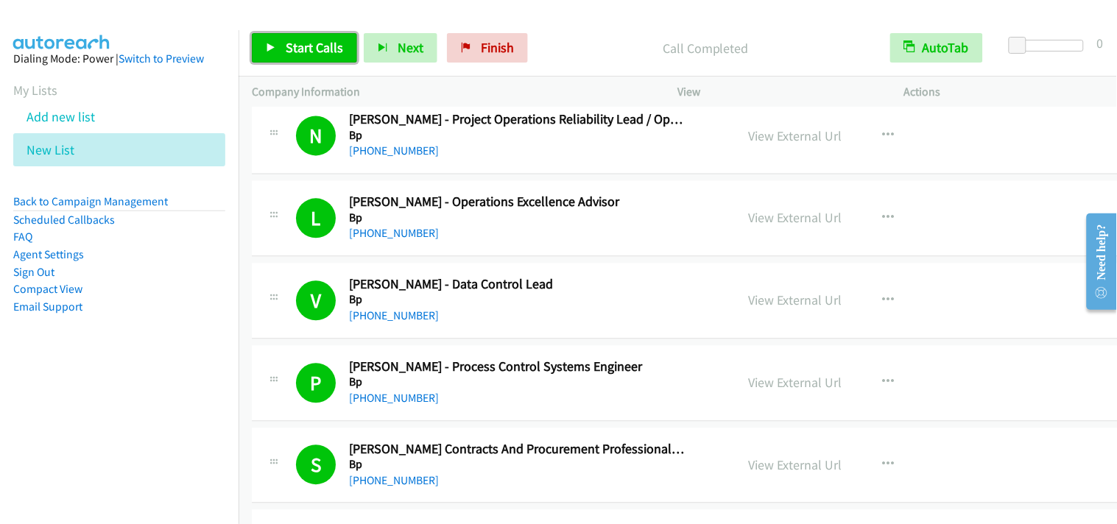
click at [322, 49] on span "Start Calls" at bounding box center [314, 47] width 57 height 17
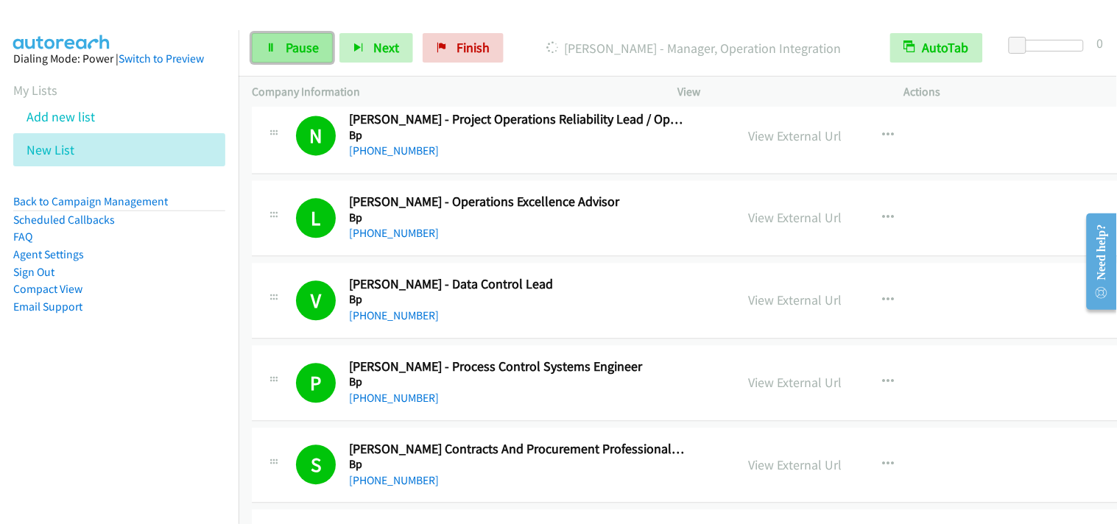
click at [318, 44] on link "Pause" at bounding box center [292, 47] width 81 height 29
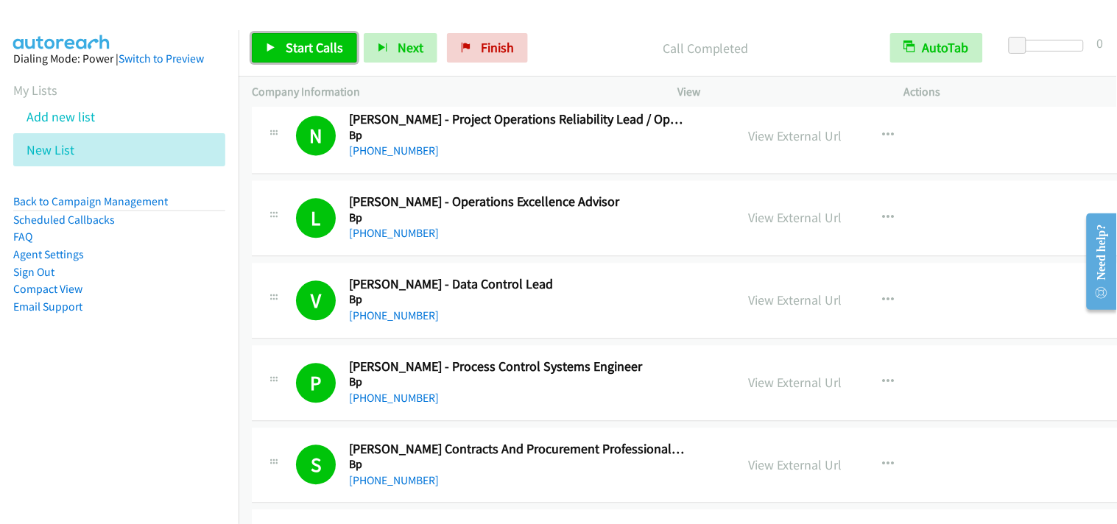
click at [344, 46] on link "Start Calls" at bounding box center [304, 47] width 105 height 29
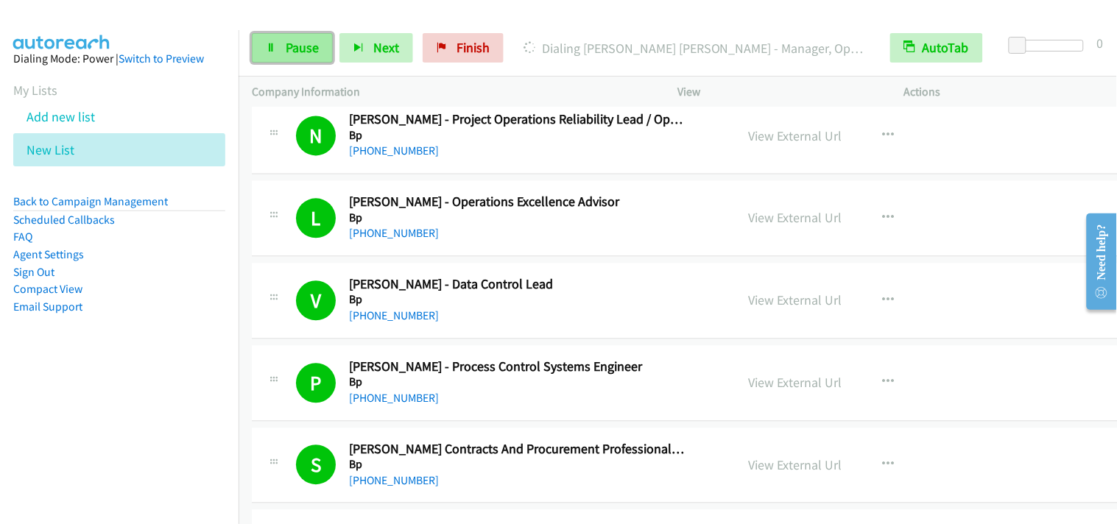
click at [289, 40] on span "Pause" at bounding box center [302, 47] width 33 height 17
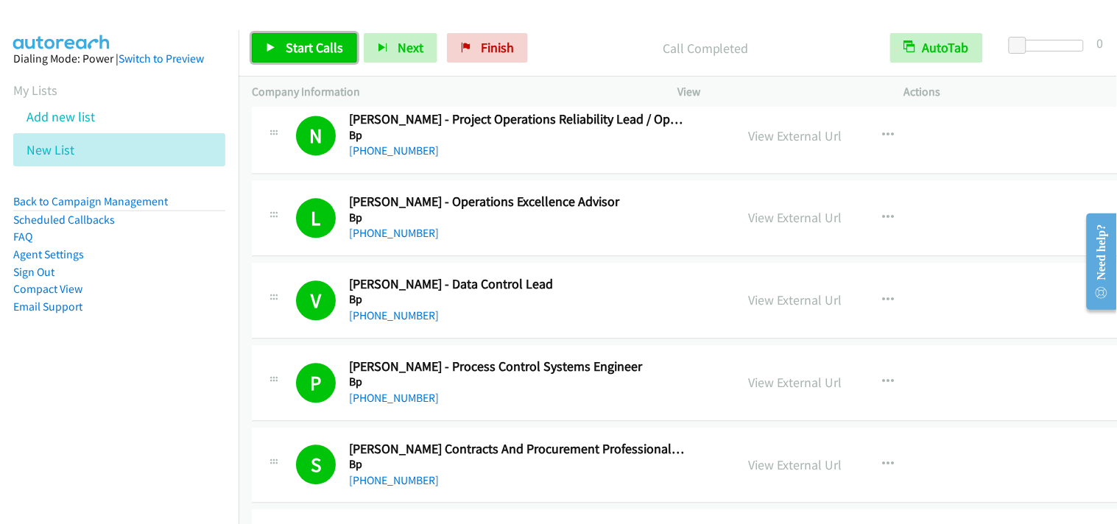
click at [332, 54] on span "Start Calls" at bounding box center [314, 47] width 57 height 17
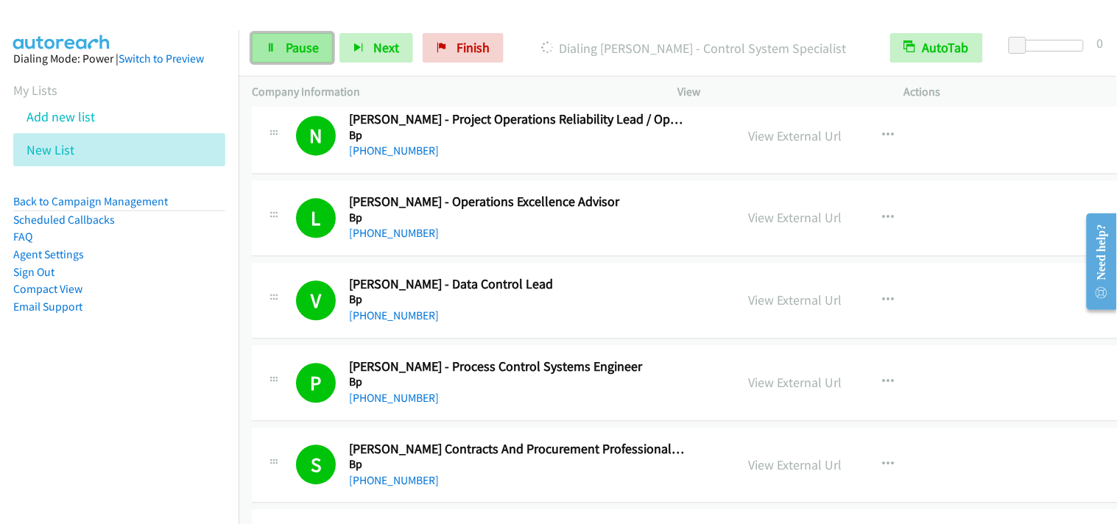
click at [282, 54] on link "Pause" at bounding box center [292, 47] width 81 height 29
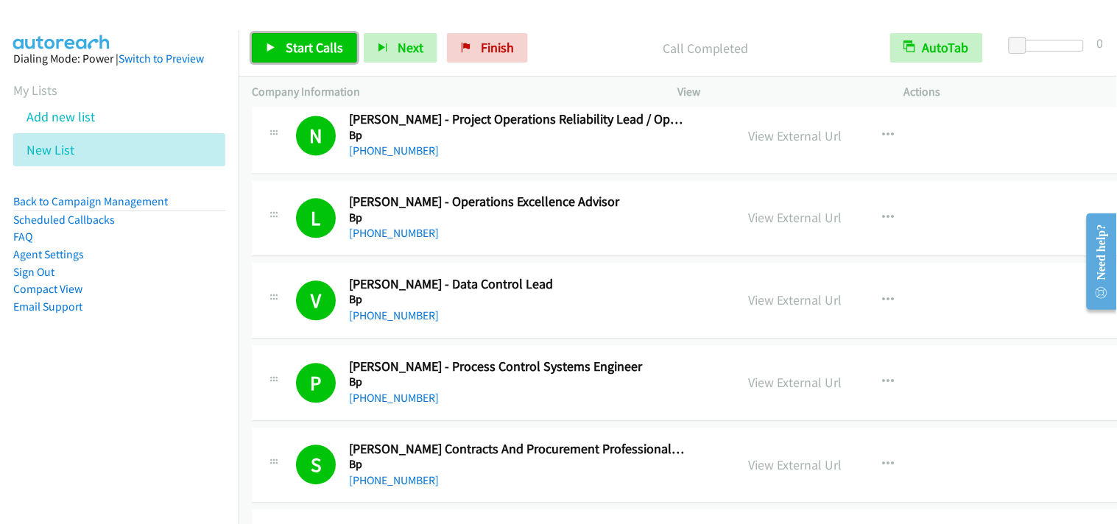
click at [260, 44] on link "Start Calls" at bounding box center [304, 47] width 105 height 29
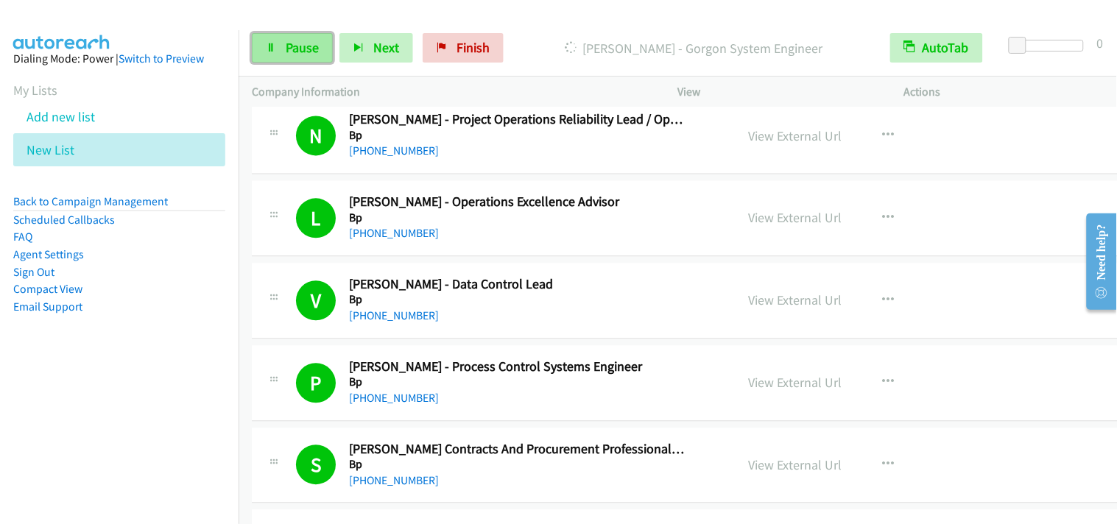
drag, startPoint x: 260, startPoint y: 44, endPoint x: 311, endPoint y: 38, distance: 52.0
click at [311, 38] on link "Pause" at bounding box center [292, 47] width 81 height 29
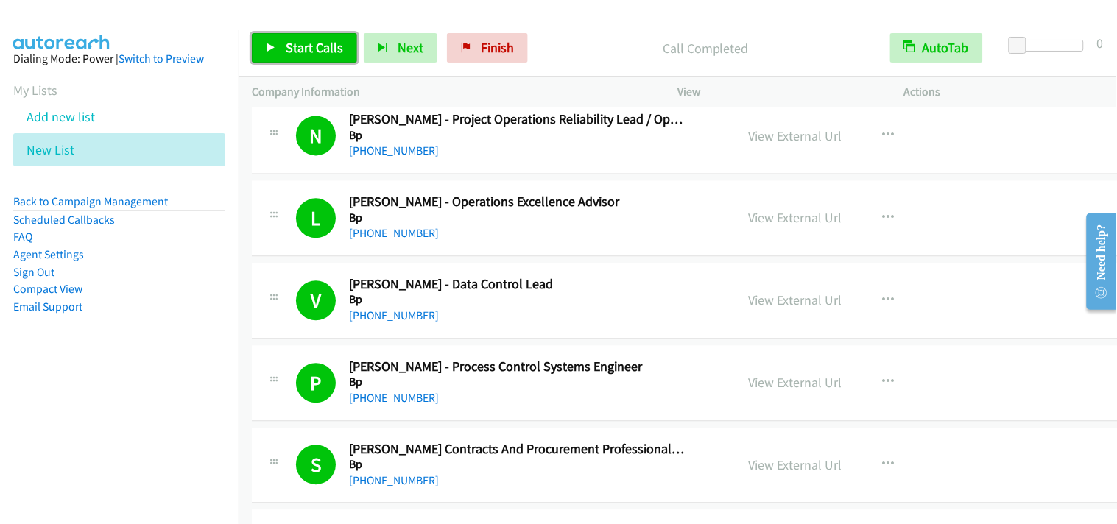
click at [324, 50] on span "Start Calls" at bounding box center [314, 47] width 57 height 17
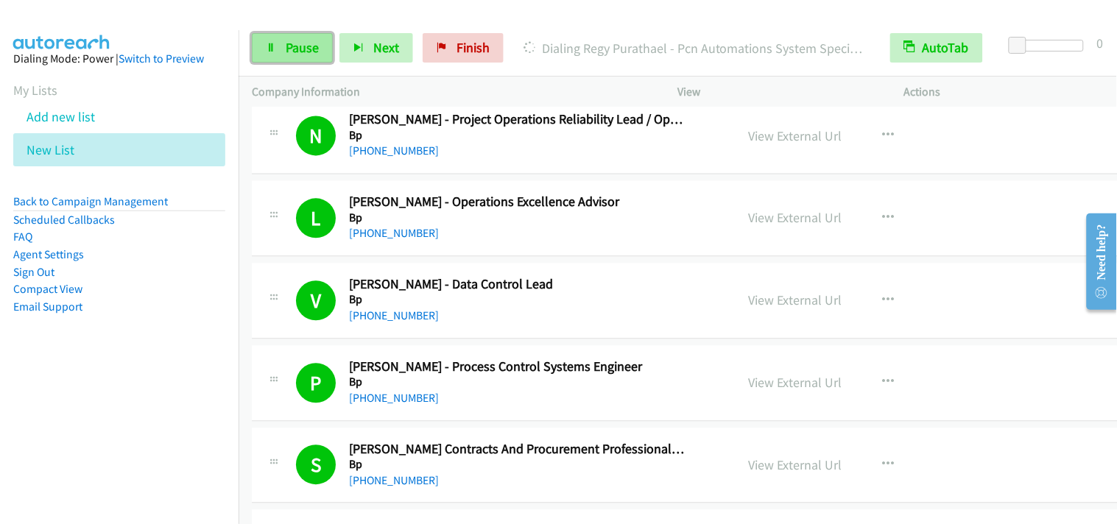
click at [286, 43] on span "Pause" at bounding box center [302, 47] width 33 height 17
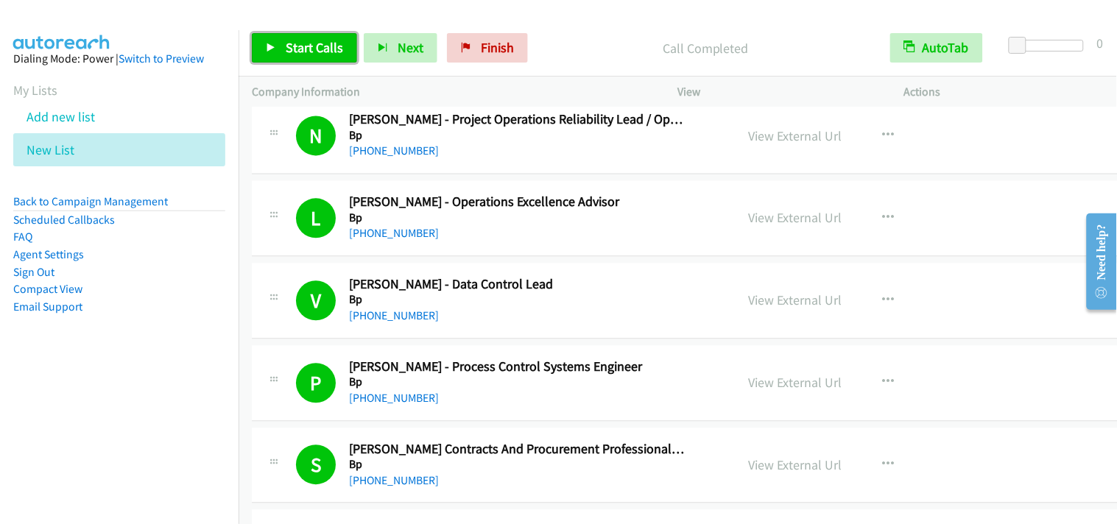
click at [347, 48] on link "Start Calls" at bounding box center [304, 47] width 105 height 29
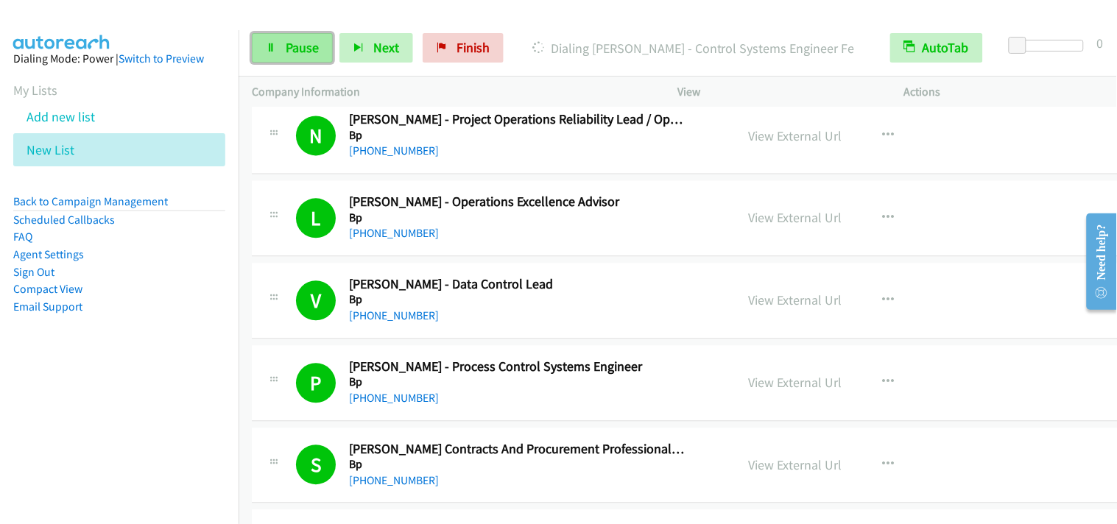
click at [281, 52] on link "Pause" at bounding box center [292, 47] width 81 height 29
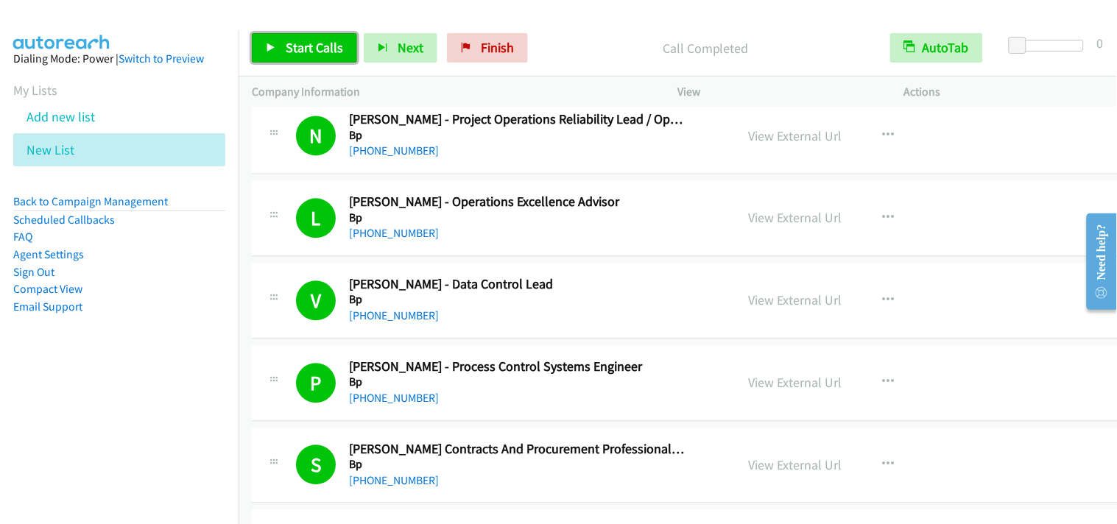
click at [339, 54] on span "Start Calls" at bounding box center [314, 47] width 57 height 17
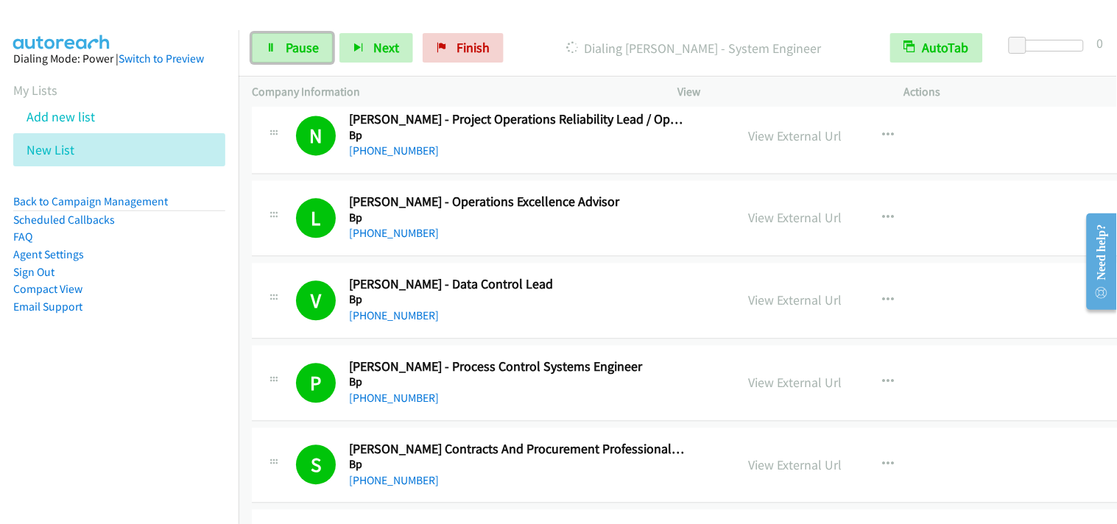
drag, startPoint x: 317, startPoint y: 50, endPoint x: 615, endPoint y: 465, distance: 510.6
click at [318, 52] on link "Pause" at bounding box center [292, 47] width 81 height 29
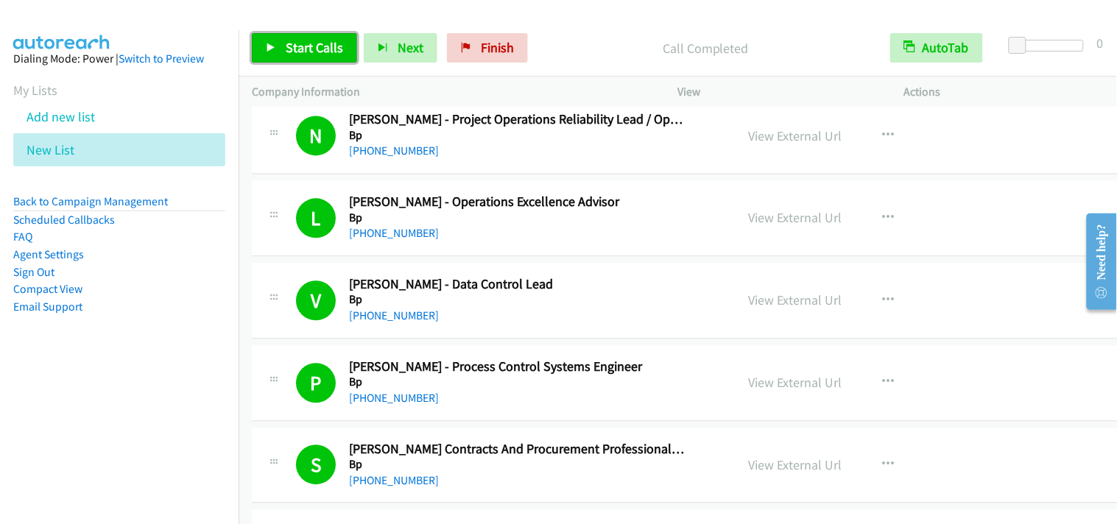
click at [298, 38] on link "Start Calls" at bounding box center [304, 47] width 105 height 29
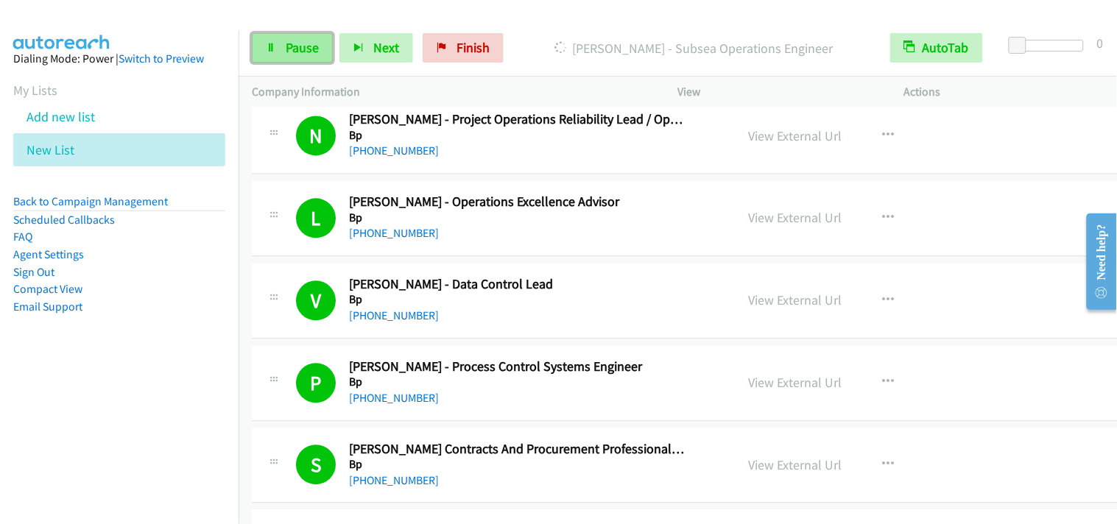
click at [314, 45] on span "Pause" at bounding box center [302, 47] width 33 height 17
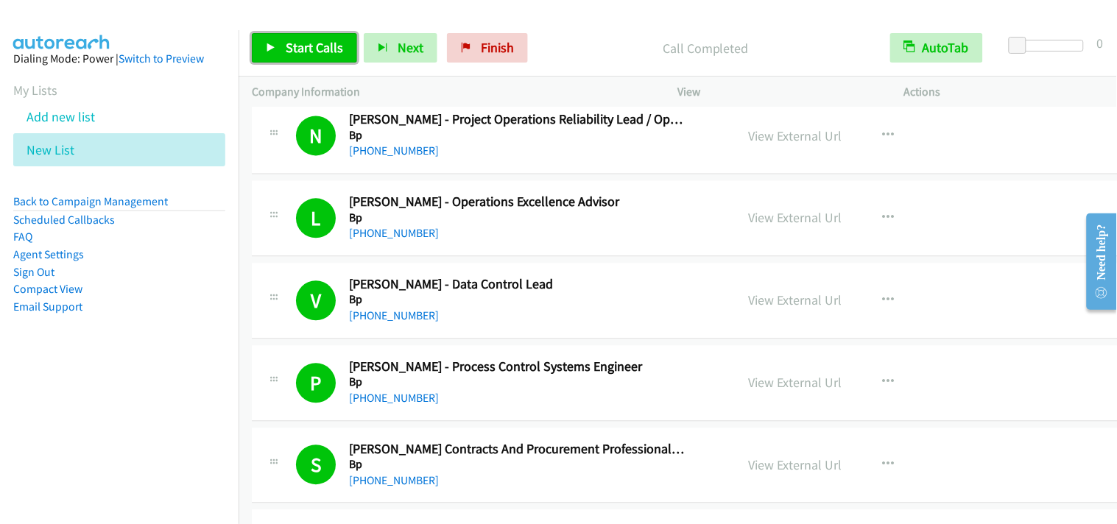
click at [309, 39] on span "Start Calls" at bounding box center [314, 47] width 57 height 17
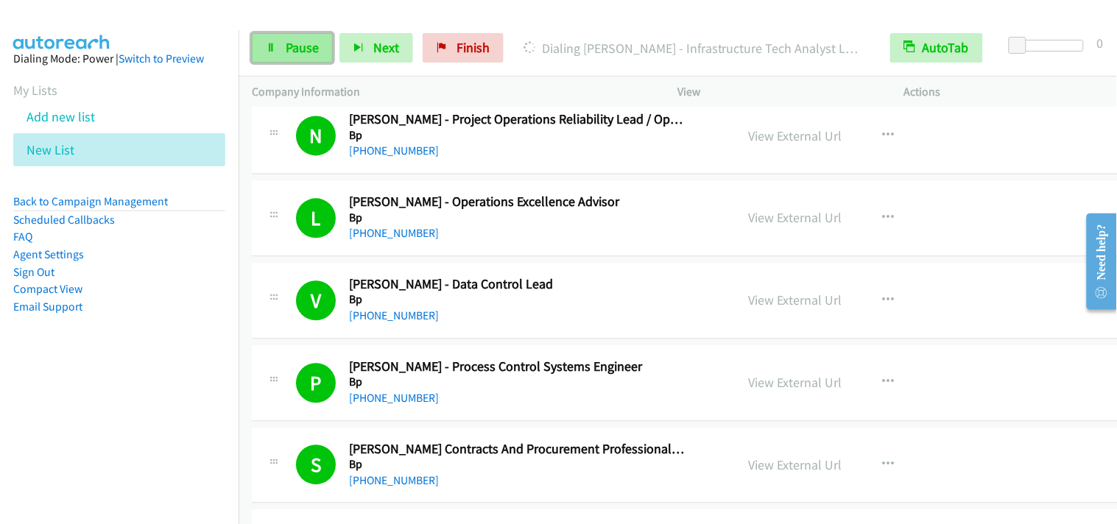
click at [312, 49] on span "Pause" at bounding box center [302, 47] width 33 height 17
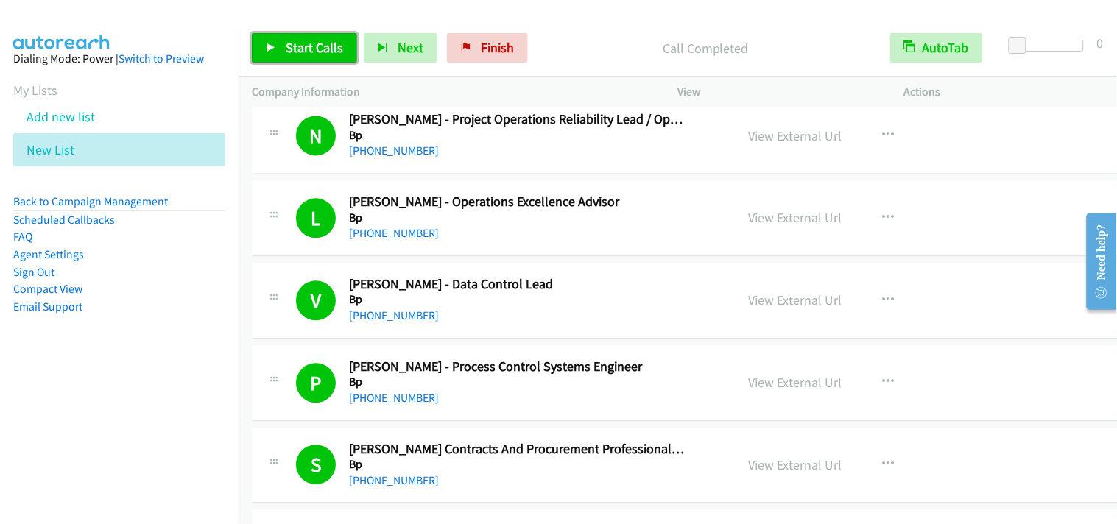
click at [314, 50] on span "Start Calls" at bounding box center [314, 47] width 57 height 17
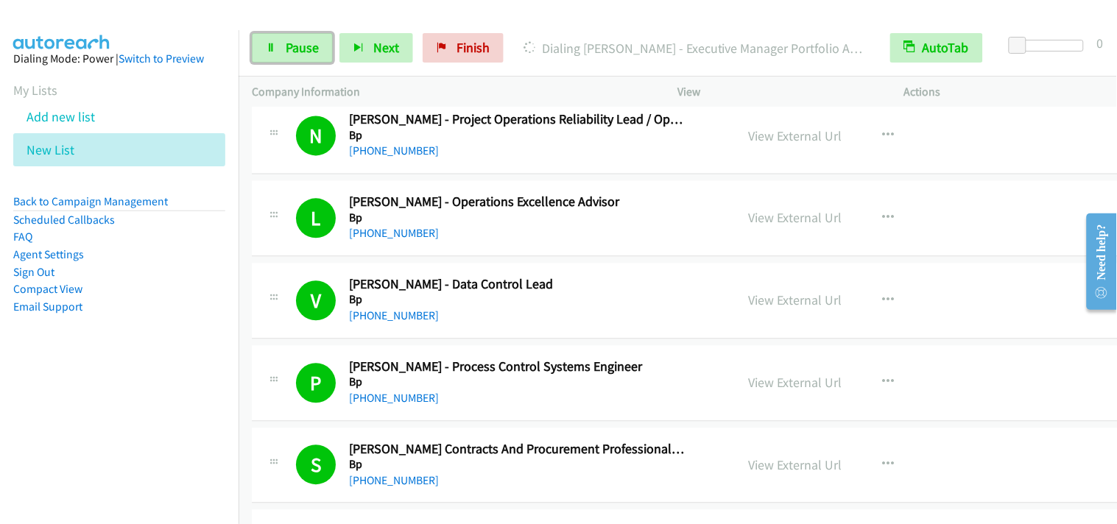
drag, startPoint x: 300, startPoint y: 46, endPoint x: 322, endPoint y: 17, distance: 36.4
click at [300, 46] on span "Pause" at bounding box center [302, 47] width 33 height 17
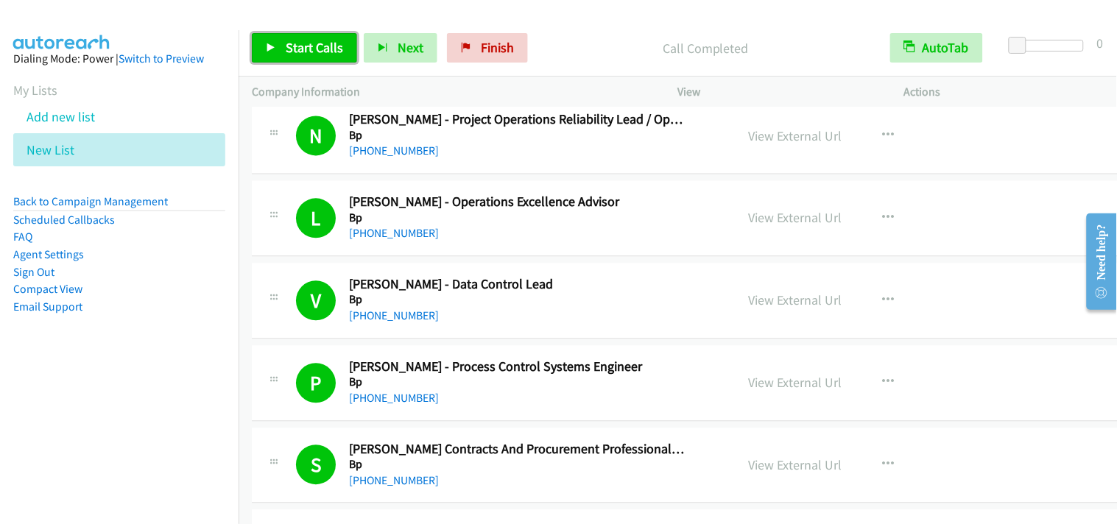
click at [328, 48] on span "Start Calls" at bounding box center [314, 47] width 57 height 17
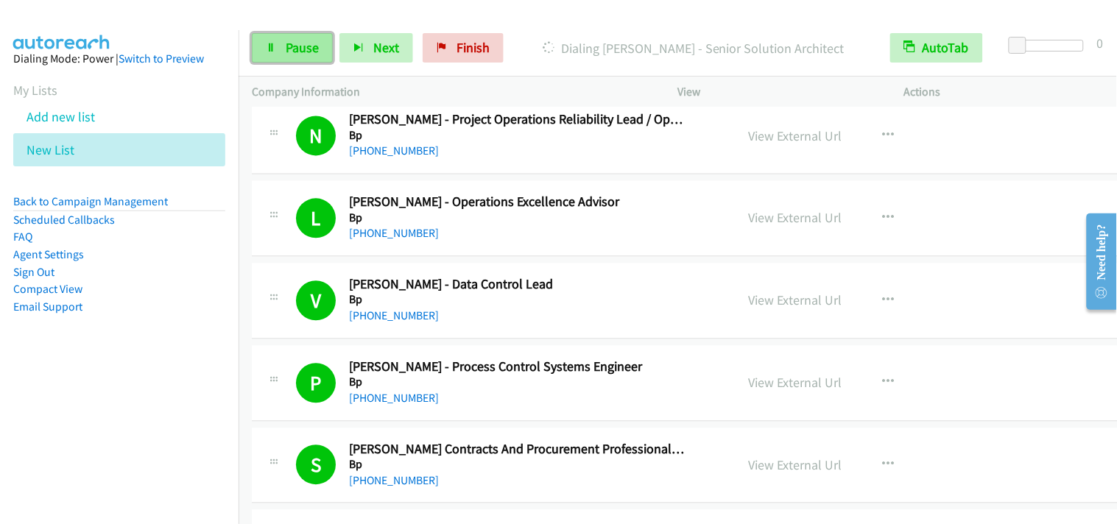
click at [313, 50] on span "Pause" at bounding box center [302, 47] width 33 height 17
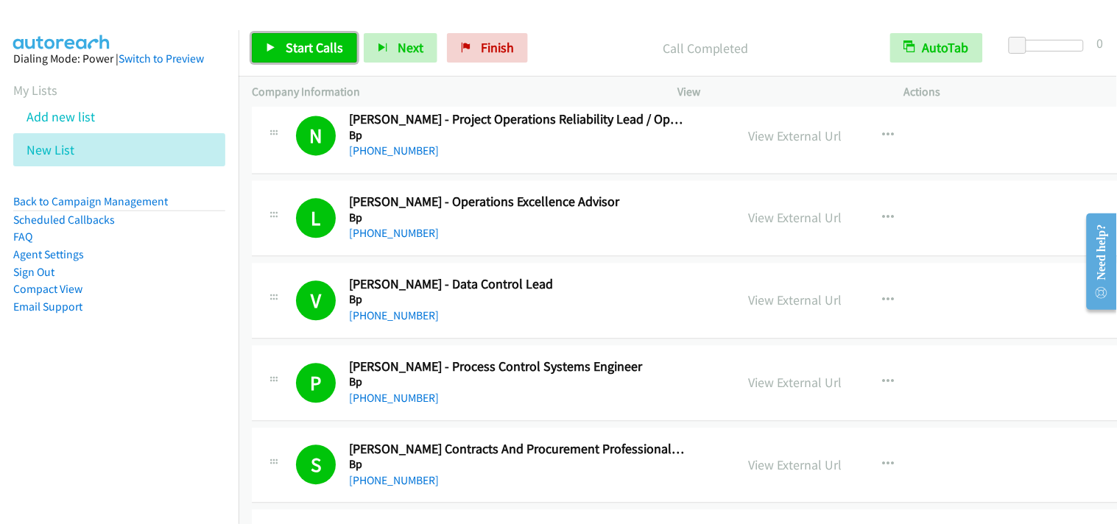
click at [328, 53] on span "Start Calls" at bounding box center [314, 47] width 57 height 17
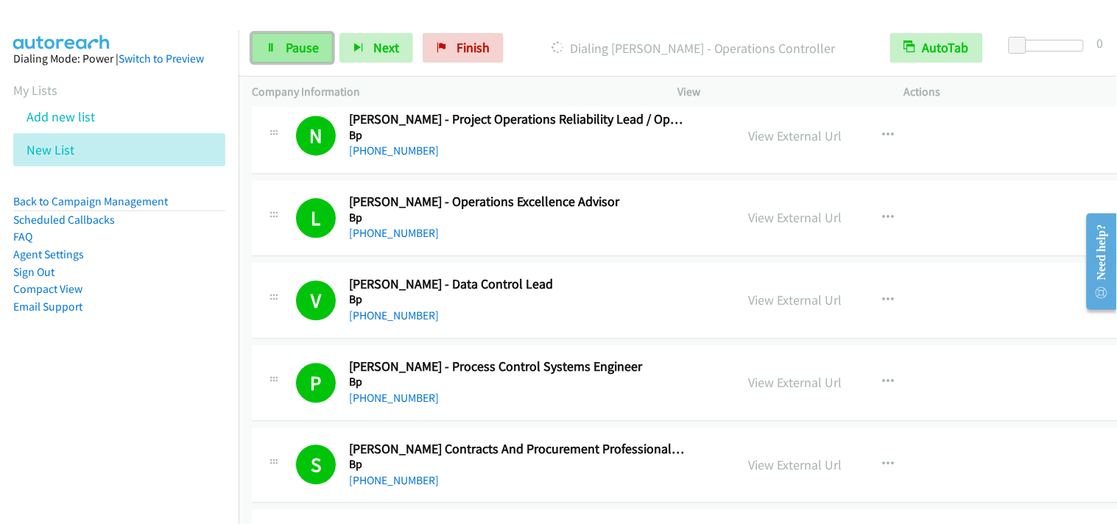
click at [313, 42] on span "Pause" at bounding box center [302, 47] width 33 height 17
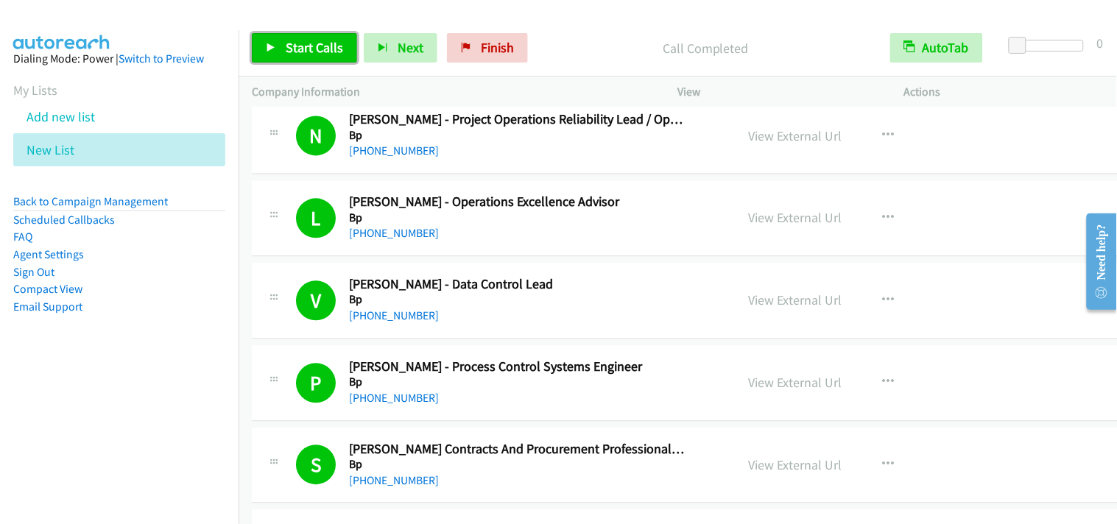
click at [297, 55] on span "Start Calls" at bounding box center [314, 47] width 57 height 17
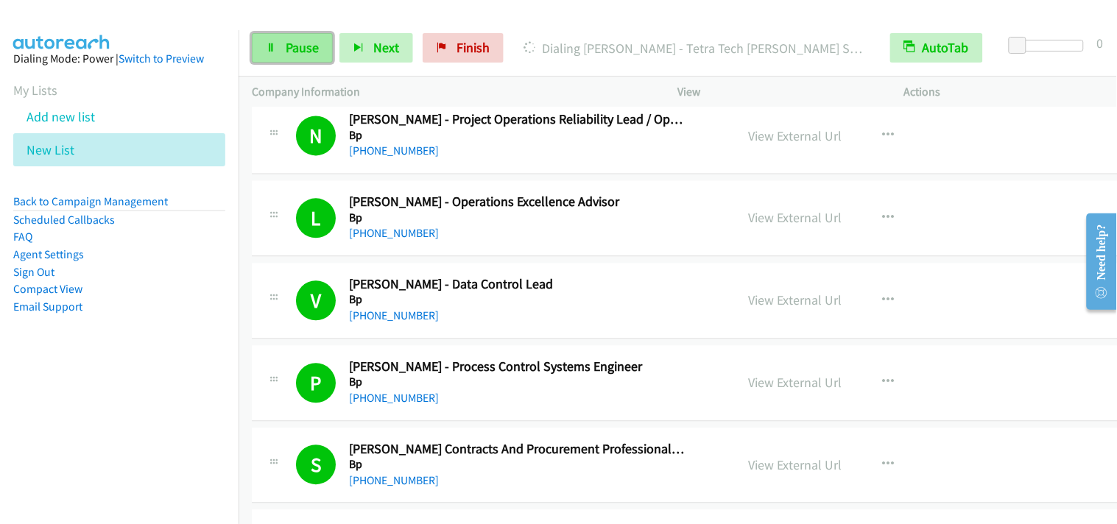
click at [286, 49] on span "Pause" at bounding box center [302, 47] width 33 height 17
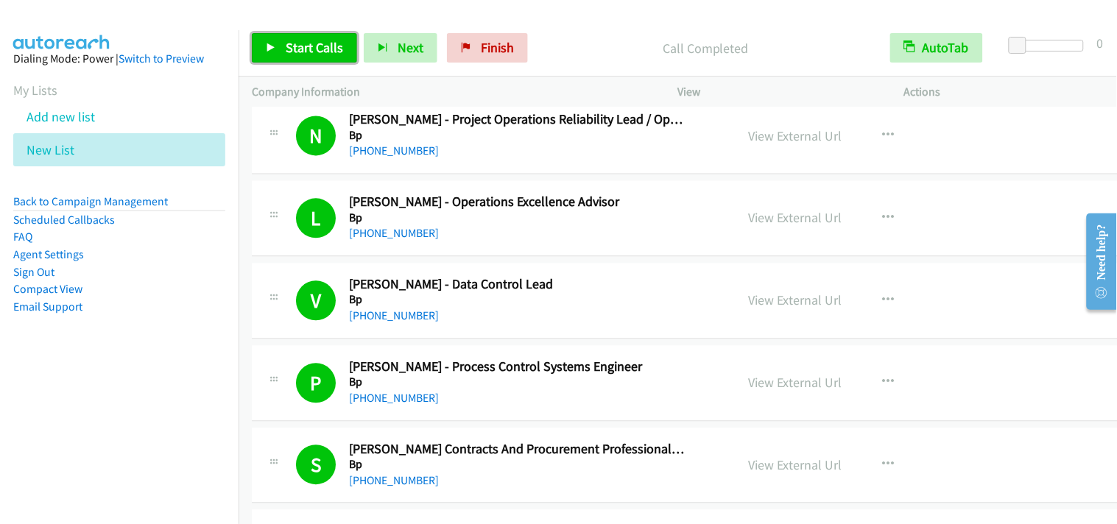
click at [341, 49] on link "Start Calls" at bounding box center [304, 47] width 105 height 29
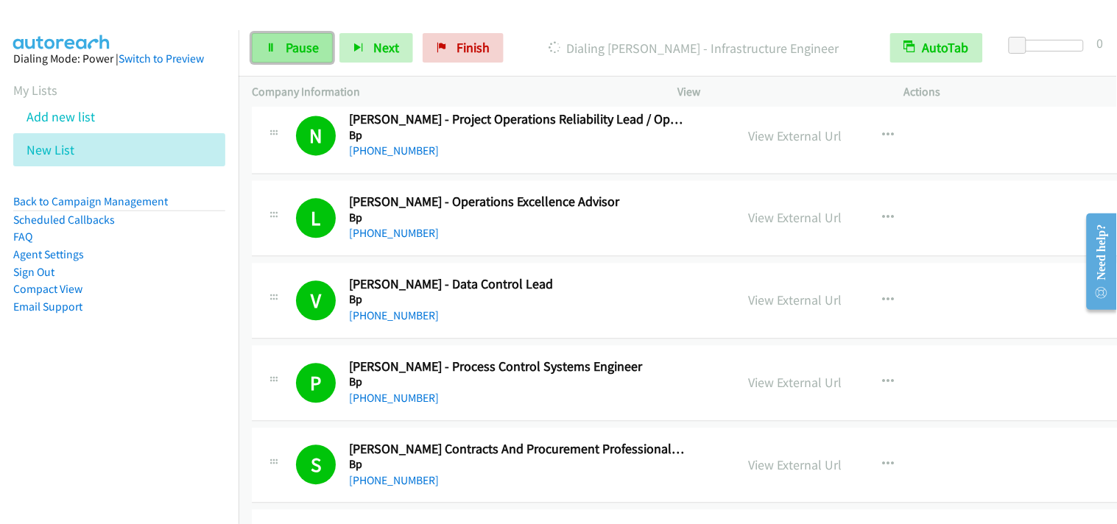
click at [300, 55] on span "Pause" at bounding box center [302, 47] width 33 height 17
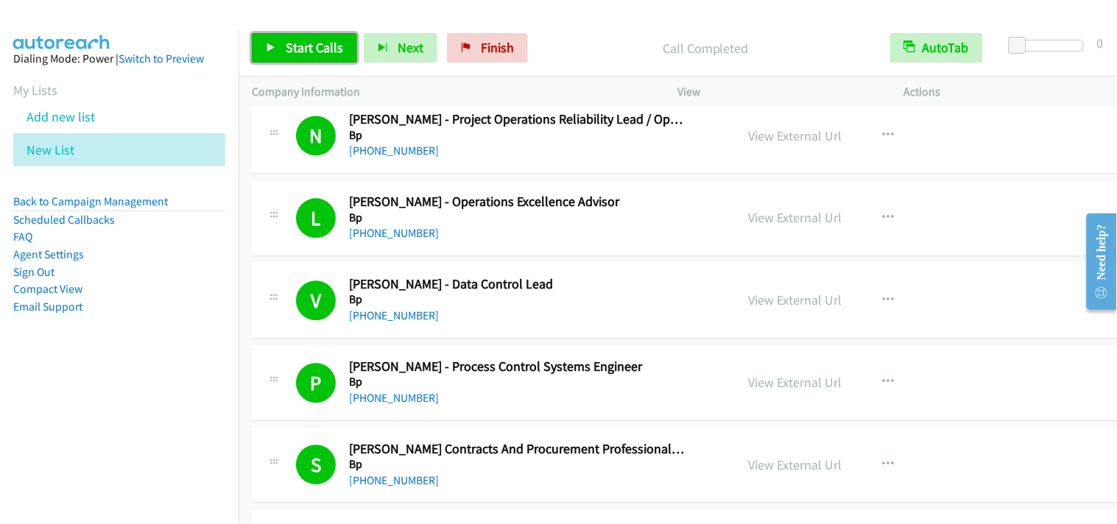
click at [291, 57] on link "Start Calls" at bounding box center [304, 47] width 105 height 29
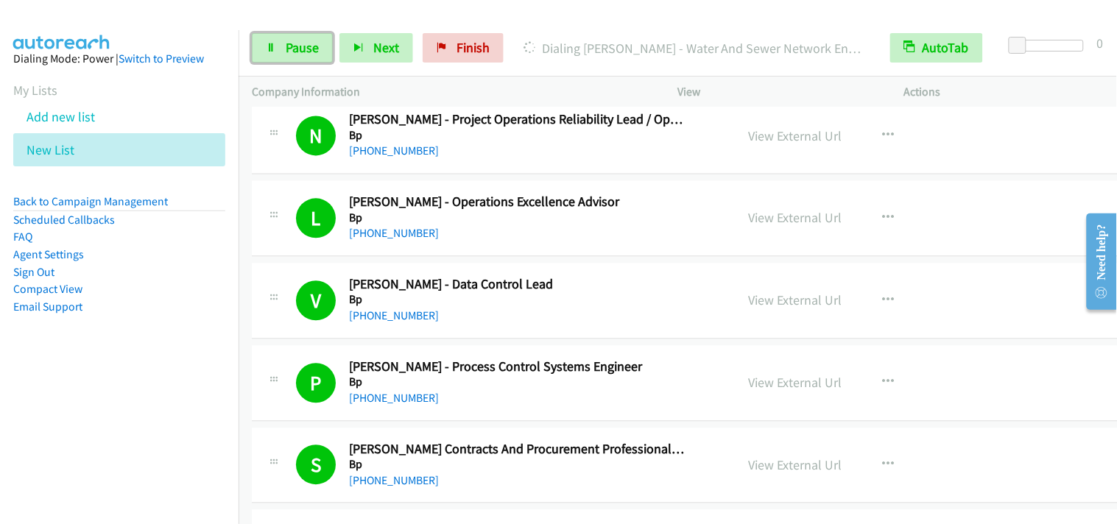
drag, startPoint x: 295, startPoint y: 54, endPoint x: 330, endPoint y: 86, distance: 47.4
click at [295, 54] on span "Pause" at bounding box center [302, 47] width 33 height 17
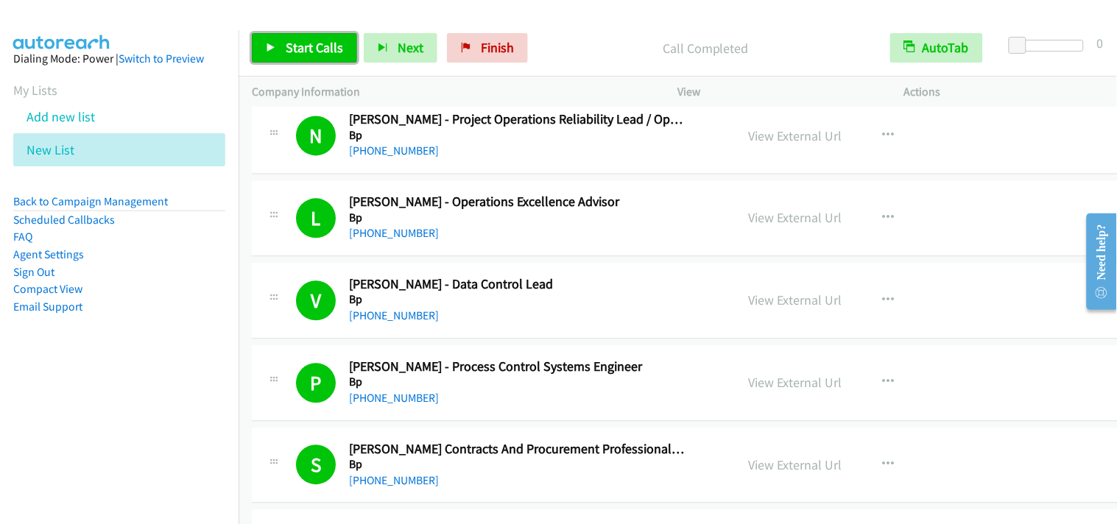
click at [320, 50] on span "Start Calls" at bounding box center [314, 47] width 57 height 17
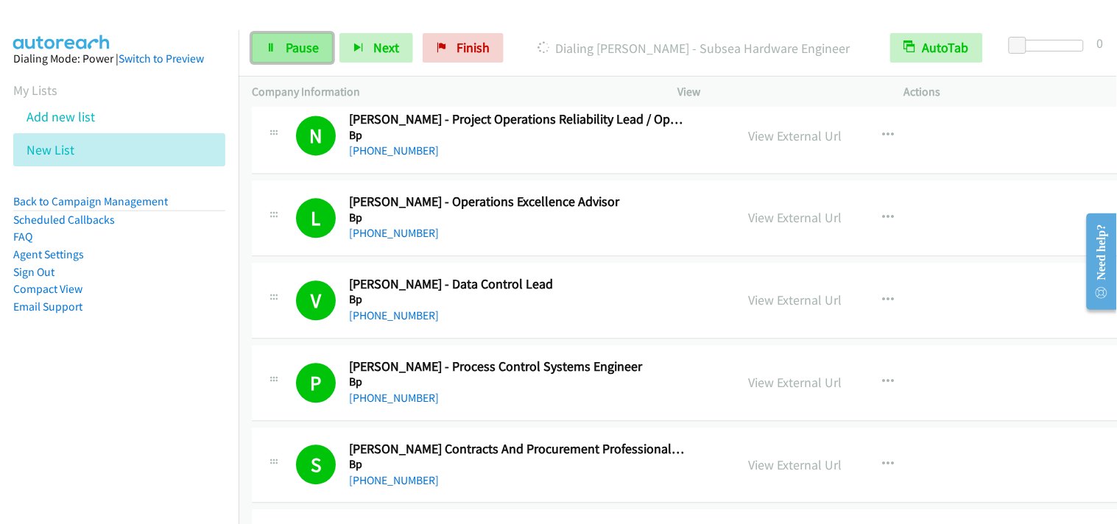
click at [285, 33] on link "Pause" at bounding box center [292, 47] width 81 height 29
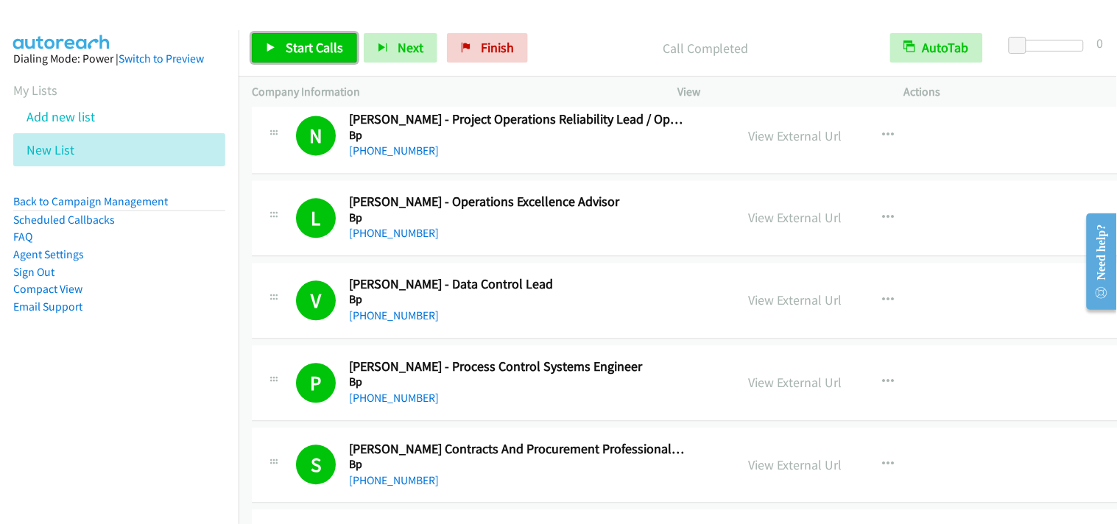
click at [347, 41] on link "Start Calls" at bounding box center [304, 47] width 105 height 29
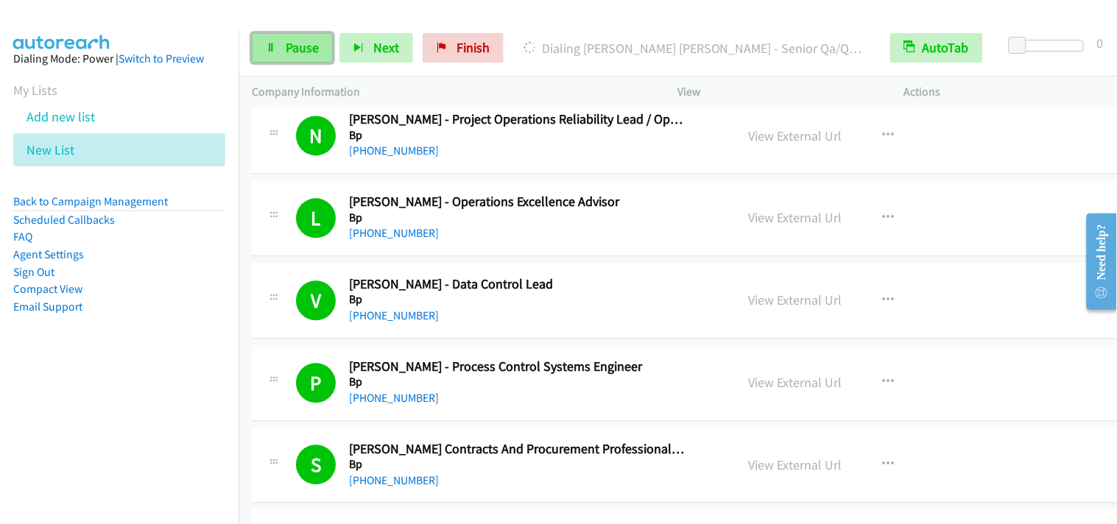
click at [319, 49] on link "Pause" at bounding box center [292, 47] width 81 height 29
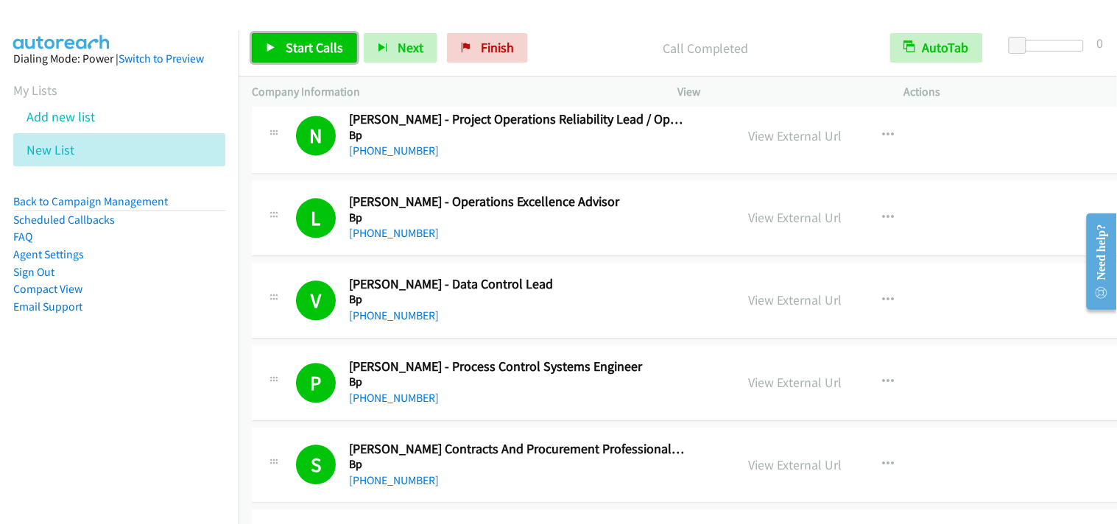
click at [307, 44] on span "Start Calls" at bounding box center [314, 47] width 57 height 17
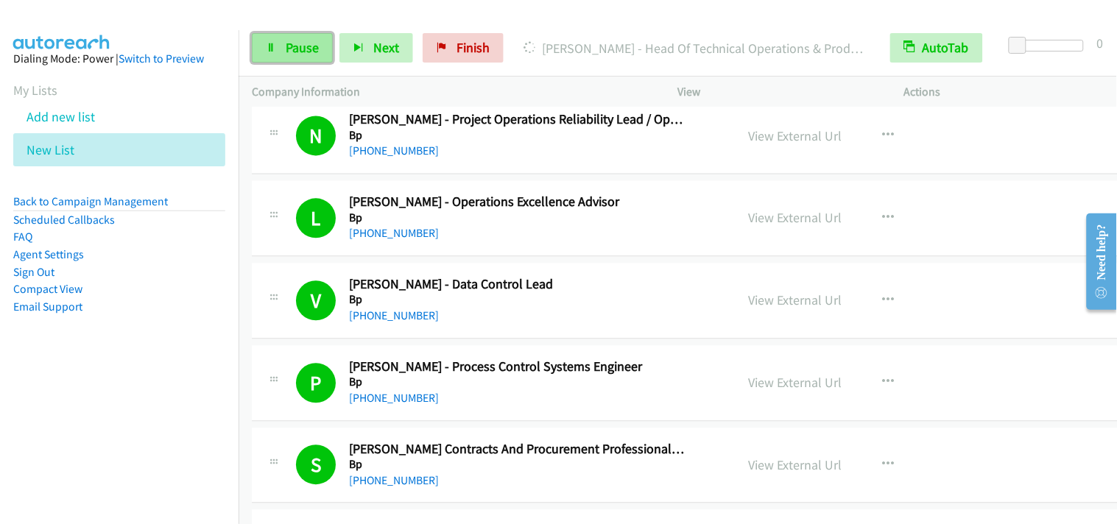
click at [299, 48] on span "Pause" at bounding box center [302, 47] width 33 height 17
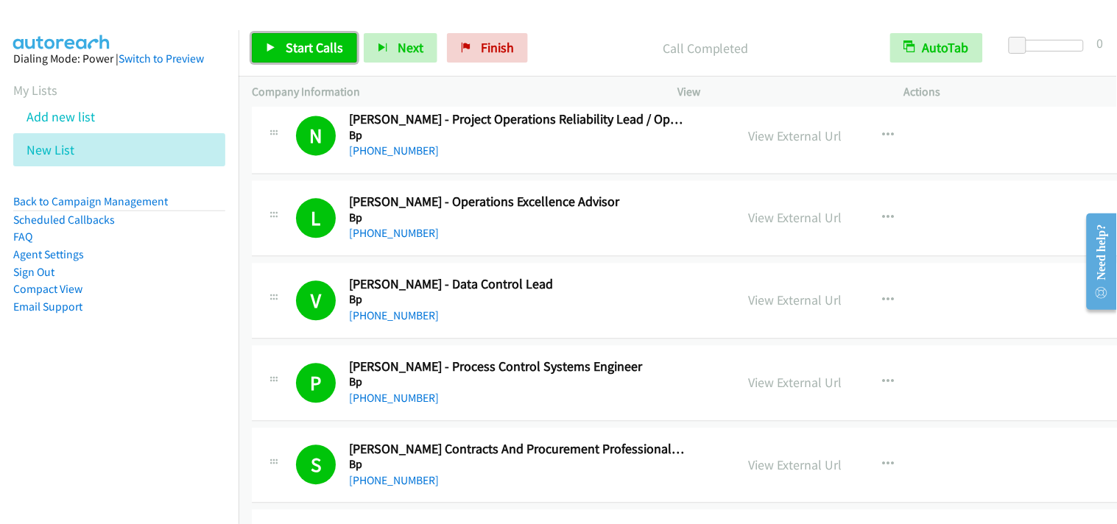
click at [317, 42] on span "Start Calls" at bounding box center [314, 47] width 57 height 17
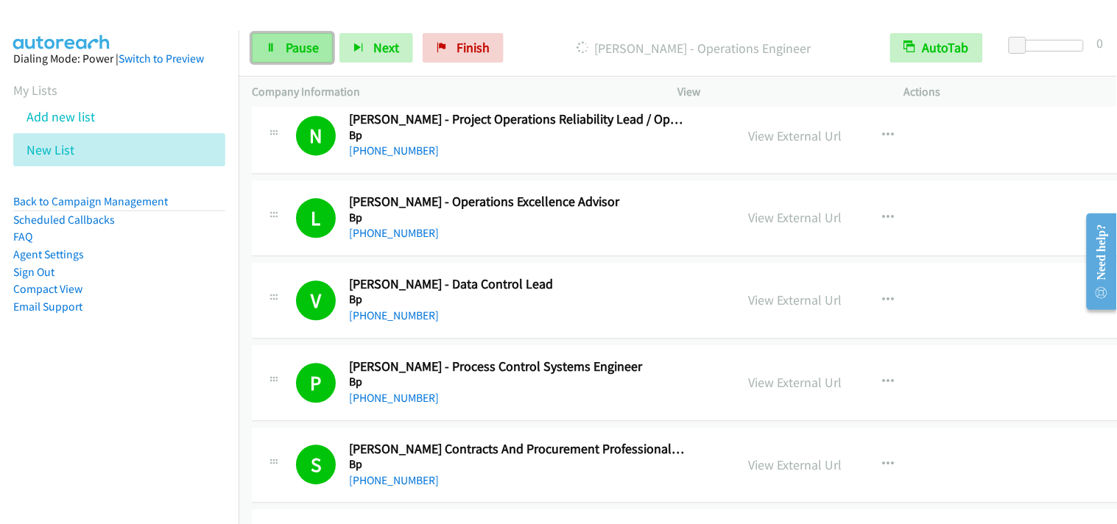
click at [320, 52] on link "Pause" at bounding box center [292, 47] width 81 height 29
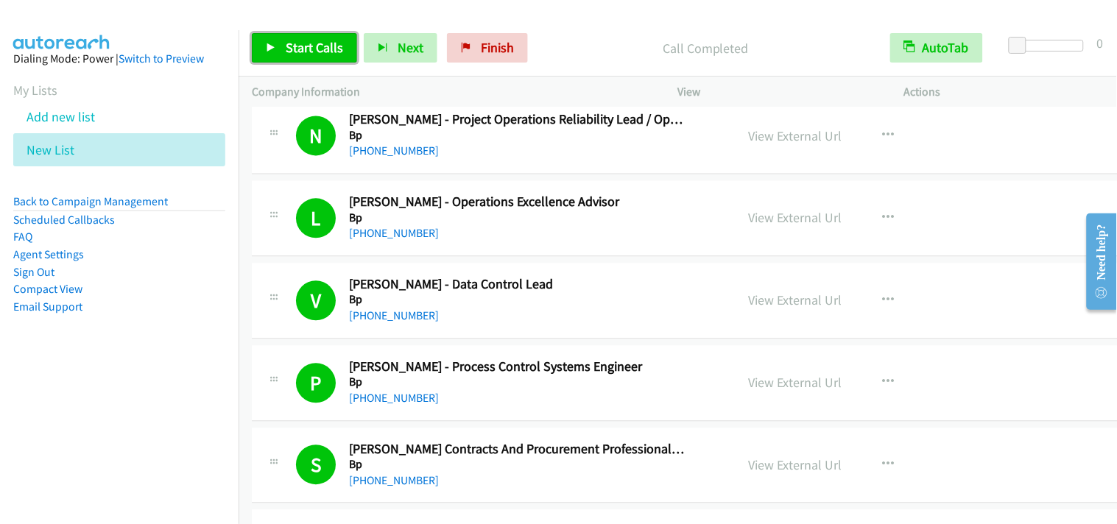
click at [326, 52] on span "Start Calls" at bounding box center [314, 47] width 57 height 17
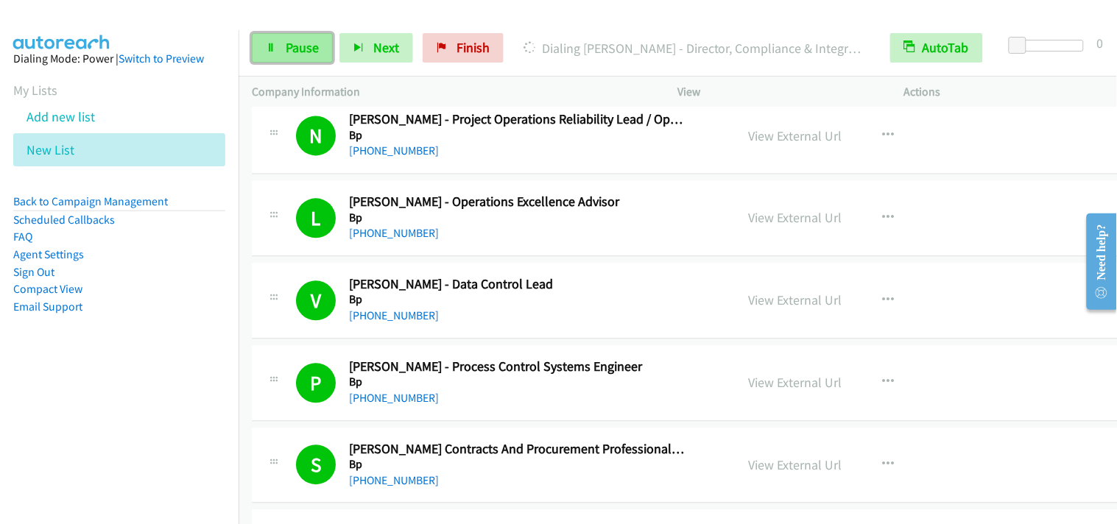
click at [273, 52] on icon at bounding box center [271, 48] width 10 height 10
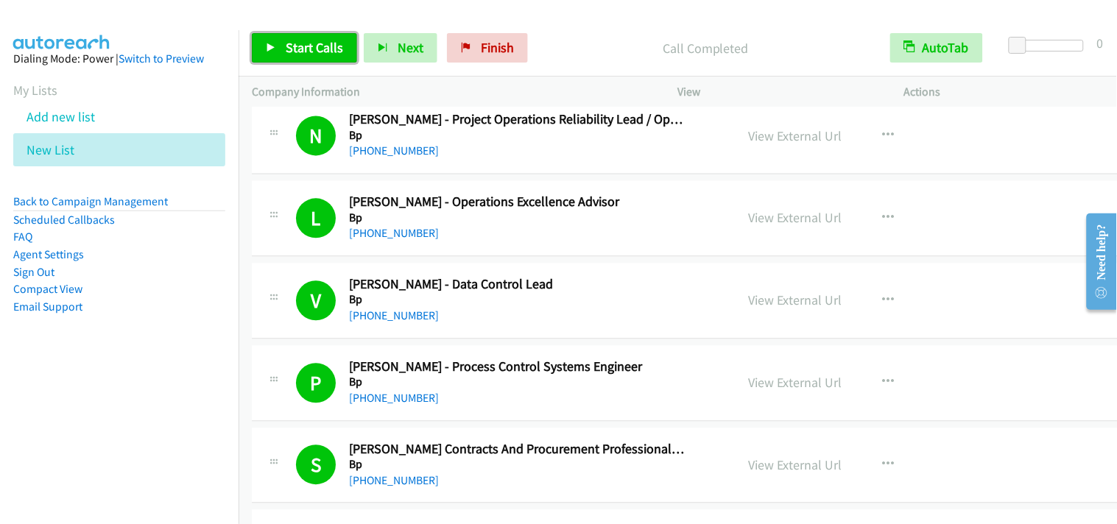
drag, startPoint x: 321, startPoint y: 41, endPoint x: 541, endPoint y: 348, distance: 377.7
click at [324, 43] on span "Start Calls" at bounding box center [314, 47] width 57 height 17
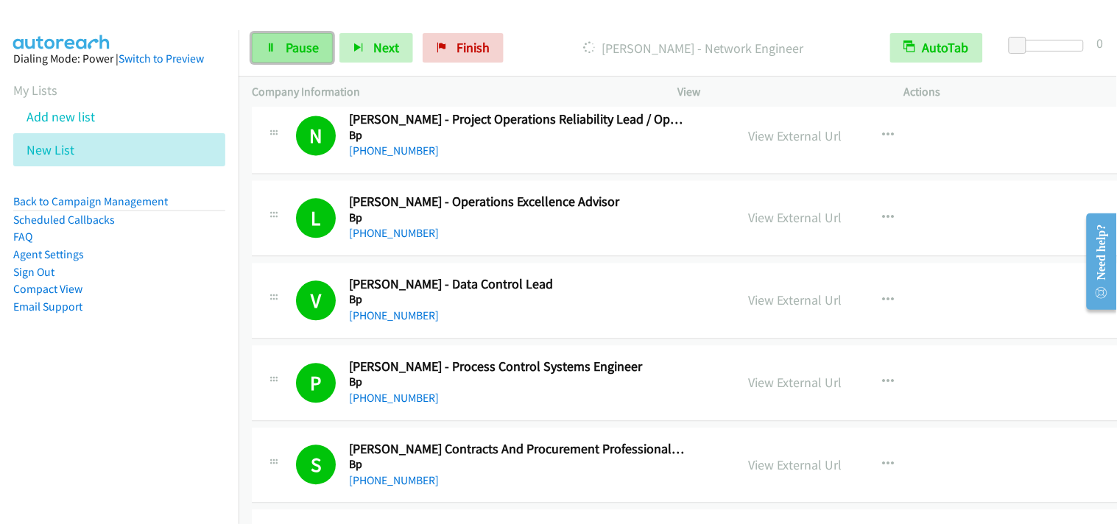
click at [320, 54] on link "Pause" at bounding box center [292, 47] width 81 height 29
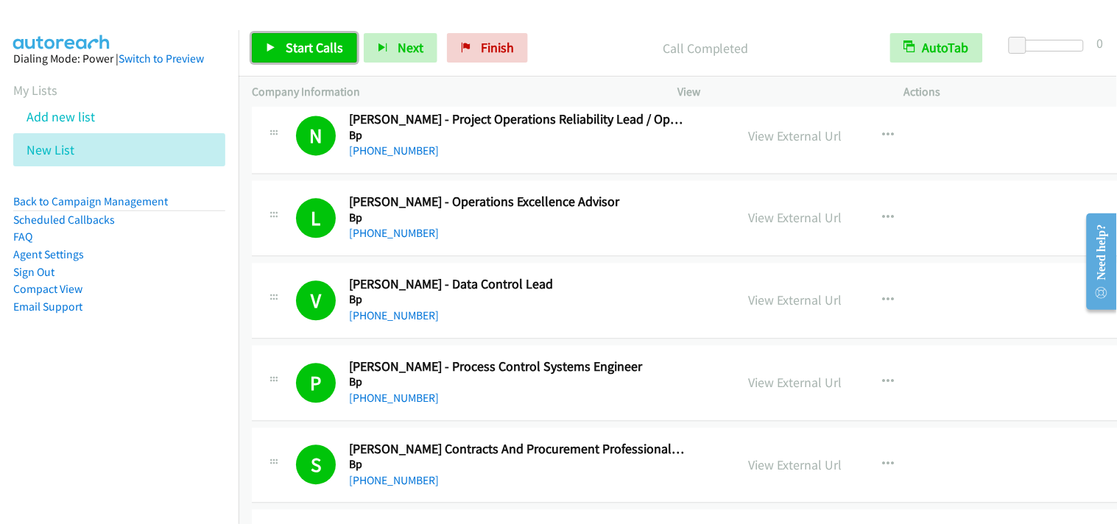
click at [311, 53] on span "Start Calls" at bounding box center [314, 47] width 57 height 17
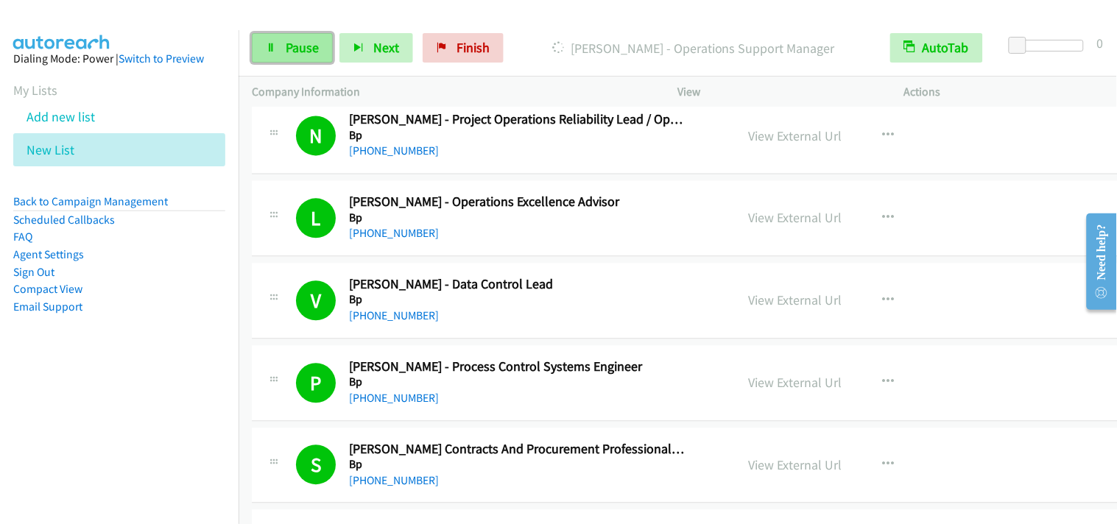
click at [290, 57] on link "Pause" at bounding box center [292, 47] width 81 height 29
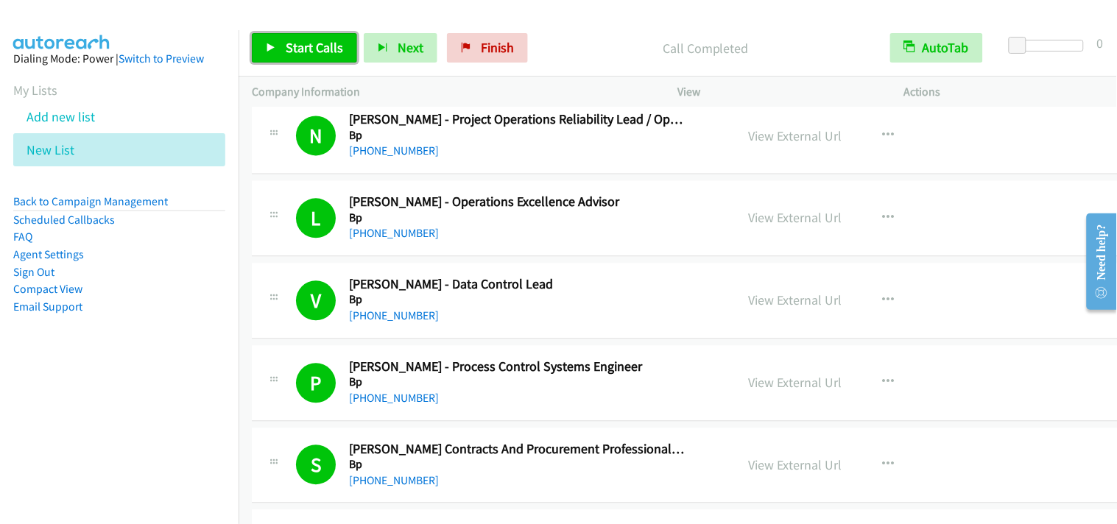
drag, startPoint x: 320, startPoint y: 46, endPoint x: 442, endPoint y: 270, distance: 254.6
click at [321, 46] on span "Start Calls" at bounding box center [314, 47] width 57 height 17
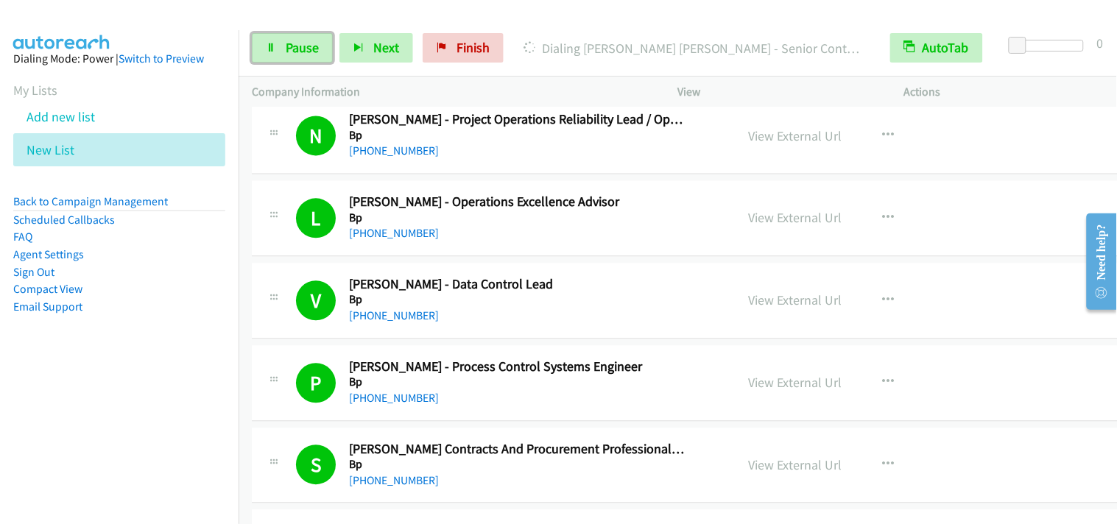
drag, startPoint x: 285, startPoint y: 52, endPoint x: 573, endPoint y: 54, distance: 287.9
click at [287, 50] on span "Pause" at bounding box center [302, 47] width 33 height 17
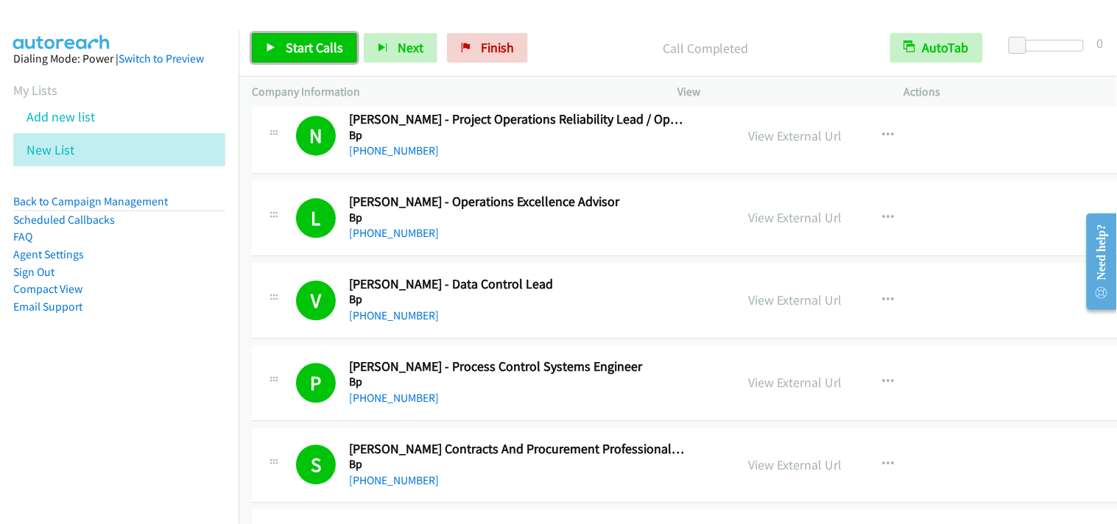
drag, startPoint x: 311, startPoint y: 39, endPoint x: 532, endPoint y: 263, distance: 314.9
click at [311, 40] on span "Start Calls" at bounding box center [314, 47] width 57 height 17
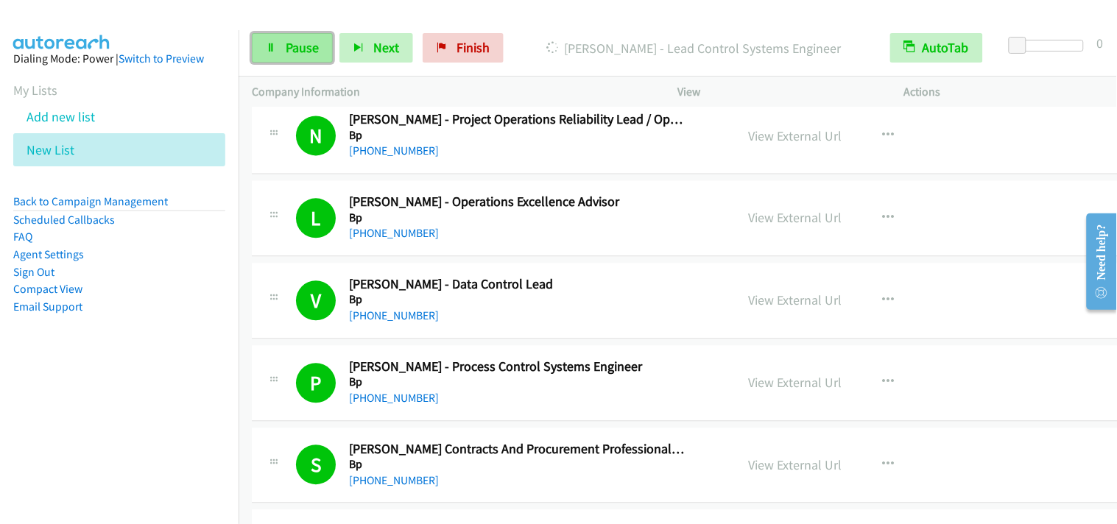
click at [309, 49] on span "Pause" at bounding box center [302, 47] width 33 height 17
